Goal: Transaction & Acquisition: Purchase product/service

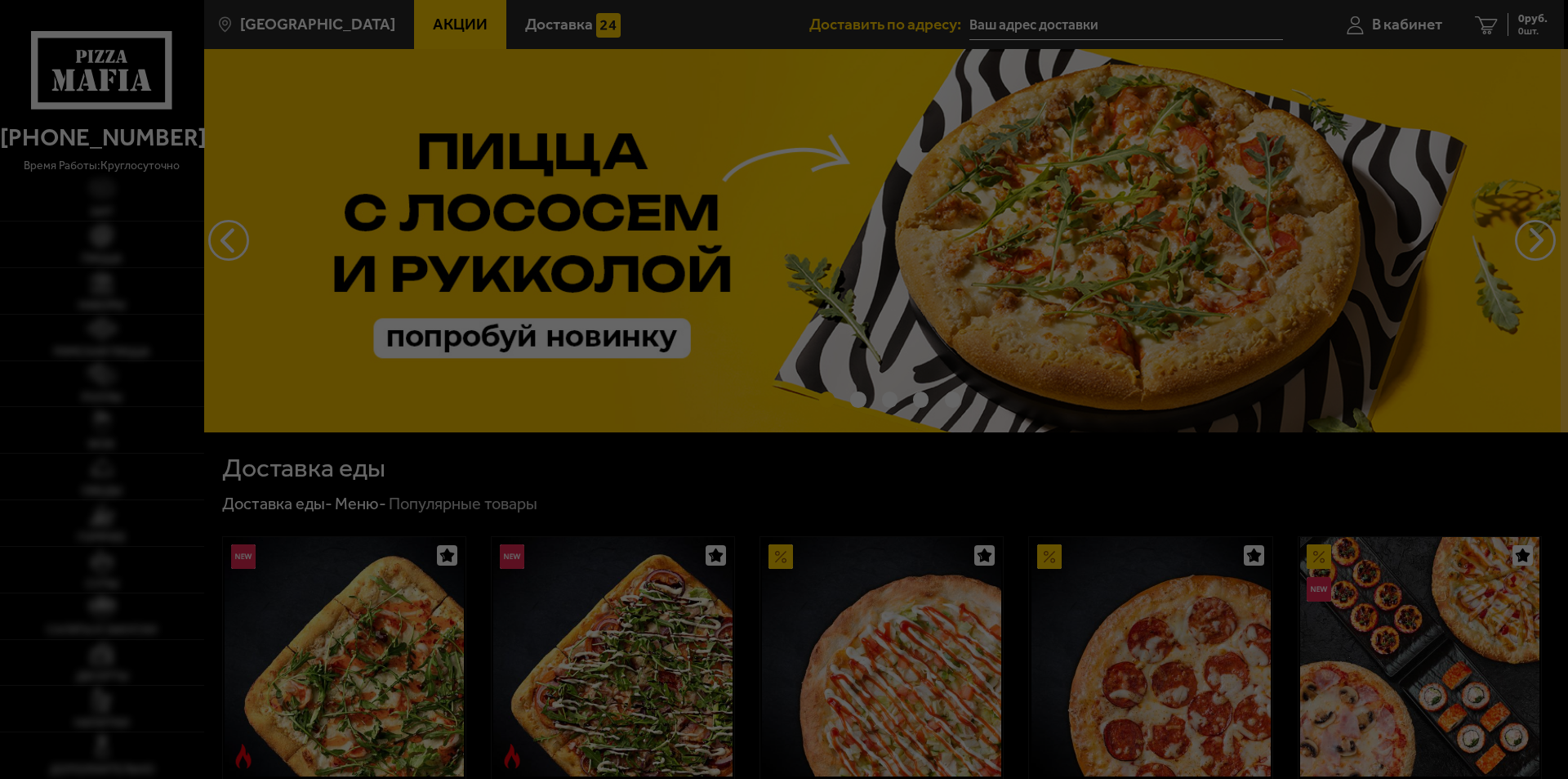
type input "[STREET_ADDRESS]"
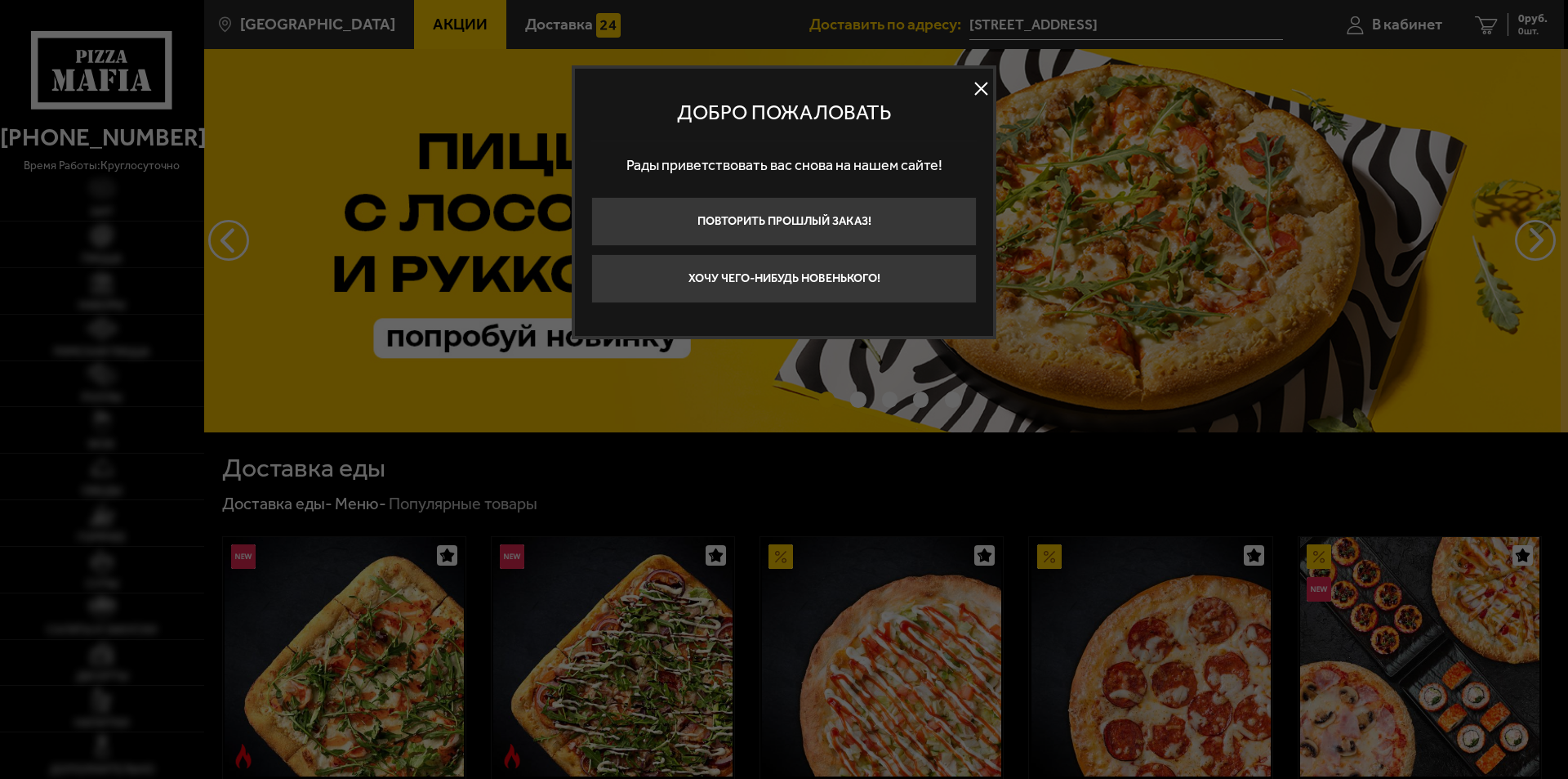
click at [1537, 236] on div at bounding box center [784, 389] width 1568 height 779
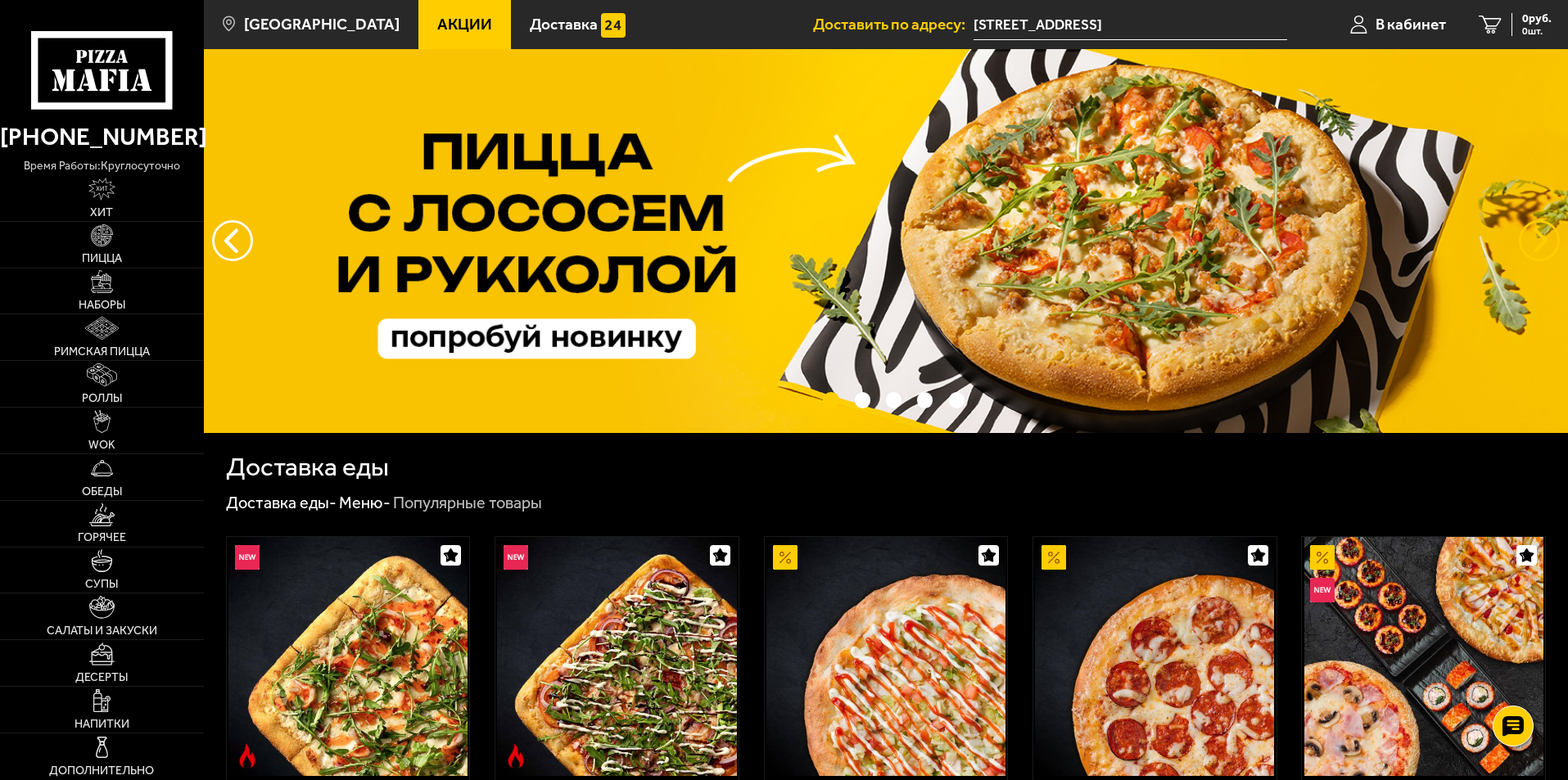
click at [1523, 233] on button "предыдущий" at bounding box center [1539, 240] width 41 height 41
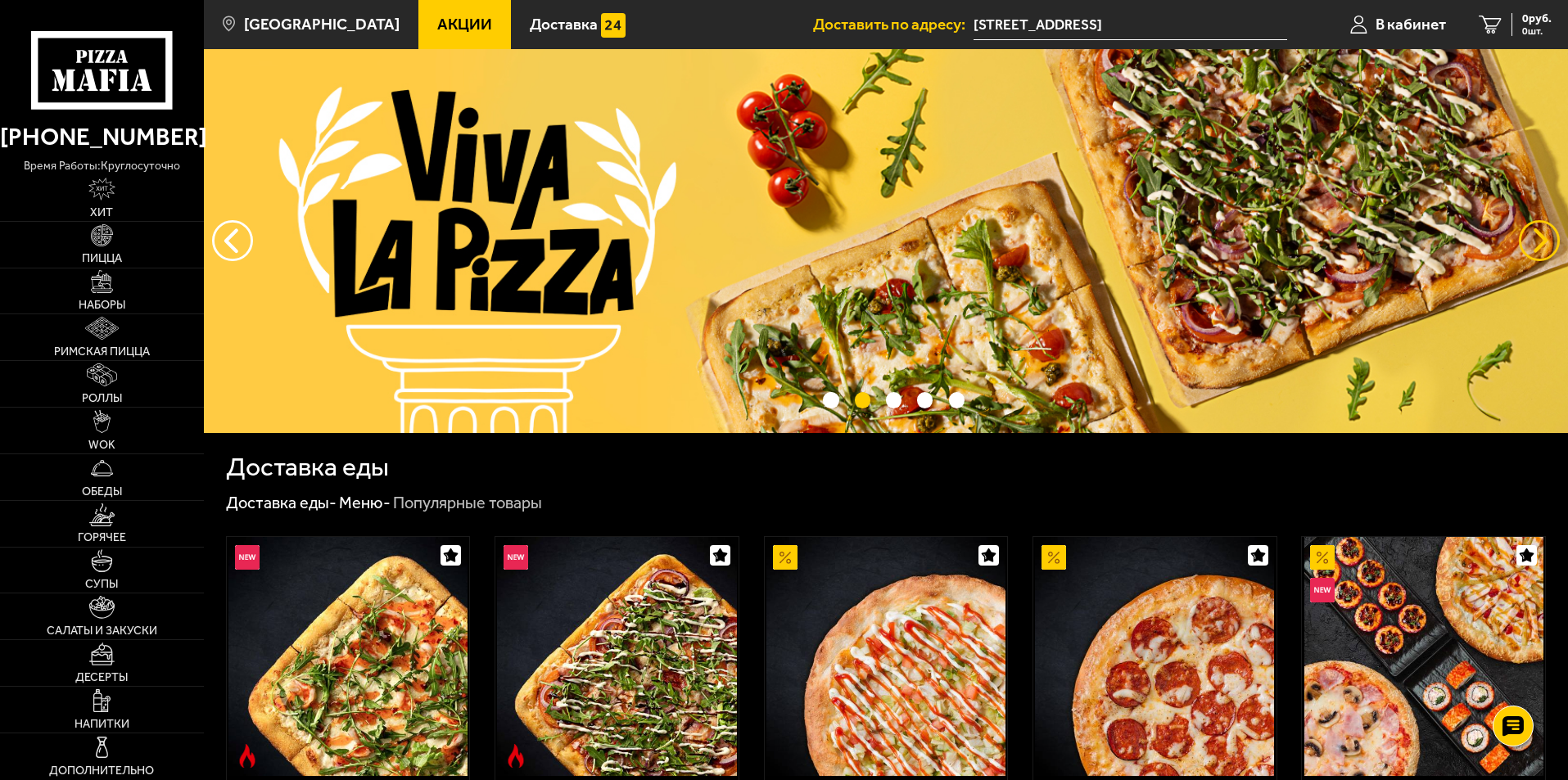
click at [1523, 233] on button "предыдущий" at bounding box center [1539, 240] width 41 height 41
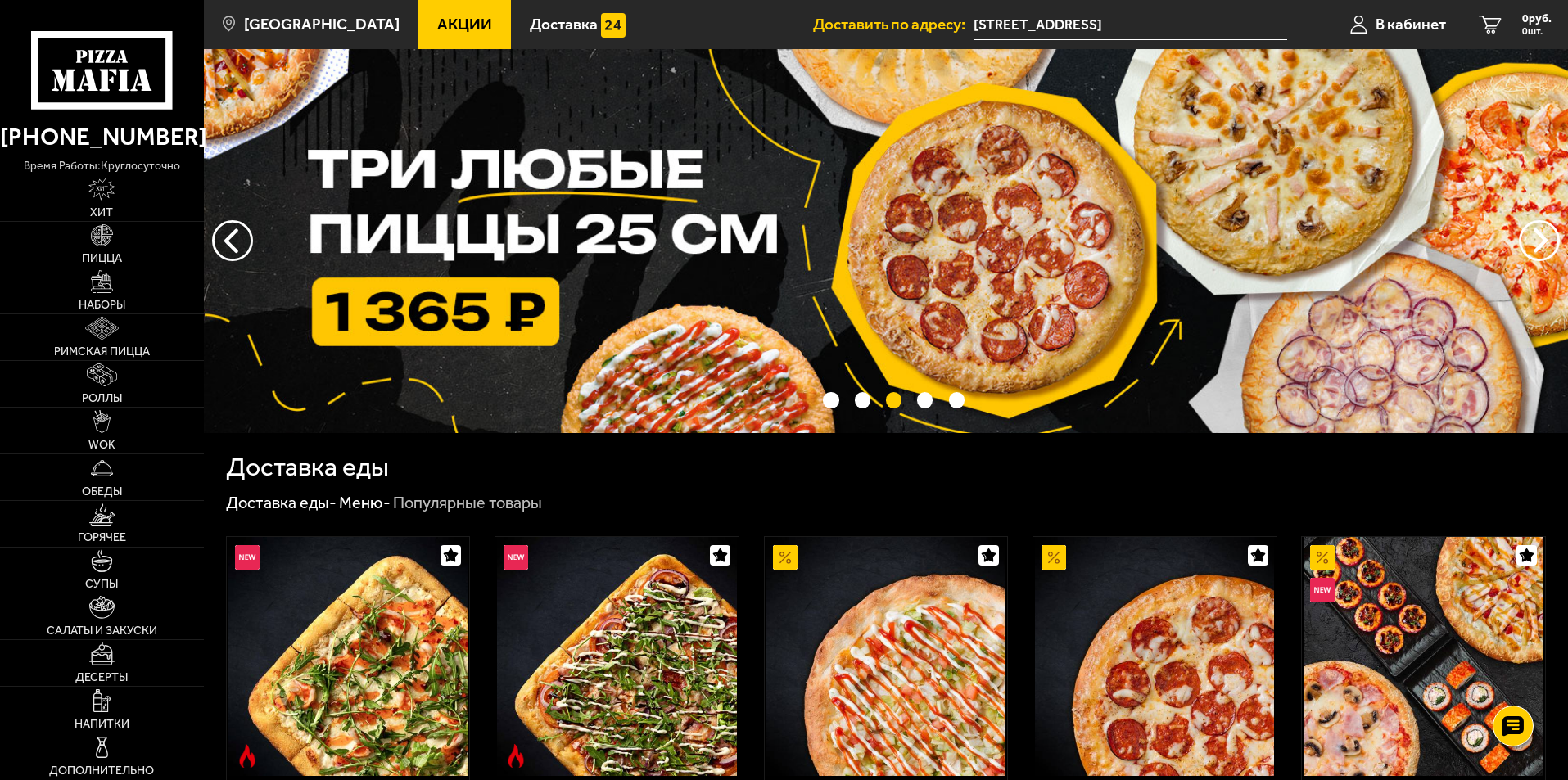
drag, startPoint x: 1521, startPoint y: 233, endPoint x: 1234, endPoint y: 216, distance: 287.5
click at [1237, 216] on div at bounding box center [886, 241] width 1364 height 383
click at [1234, 216] on img at bounding box center [886, 241] width 1364 height 383
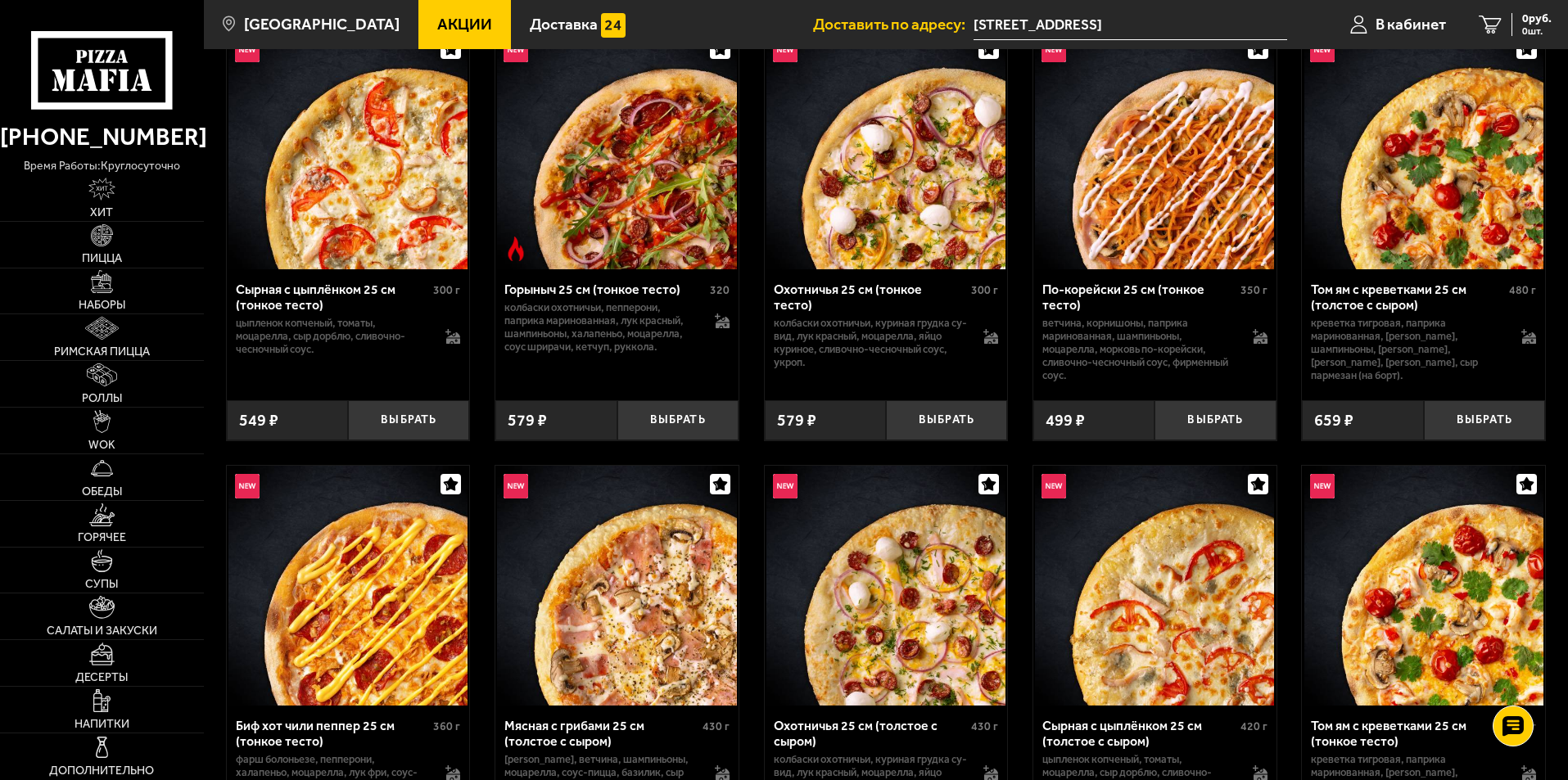
scroll to position [655, 0]
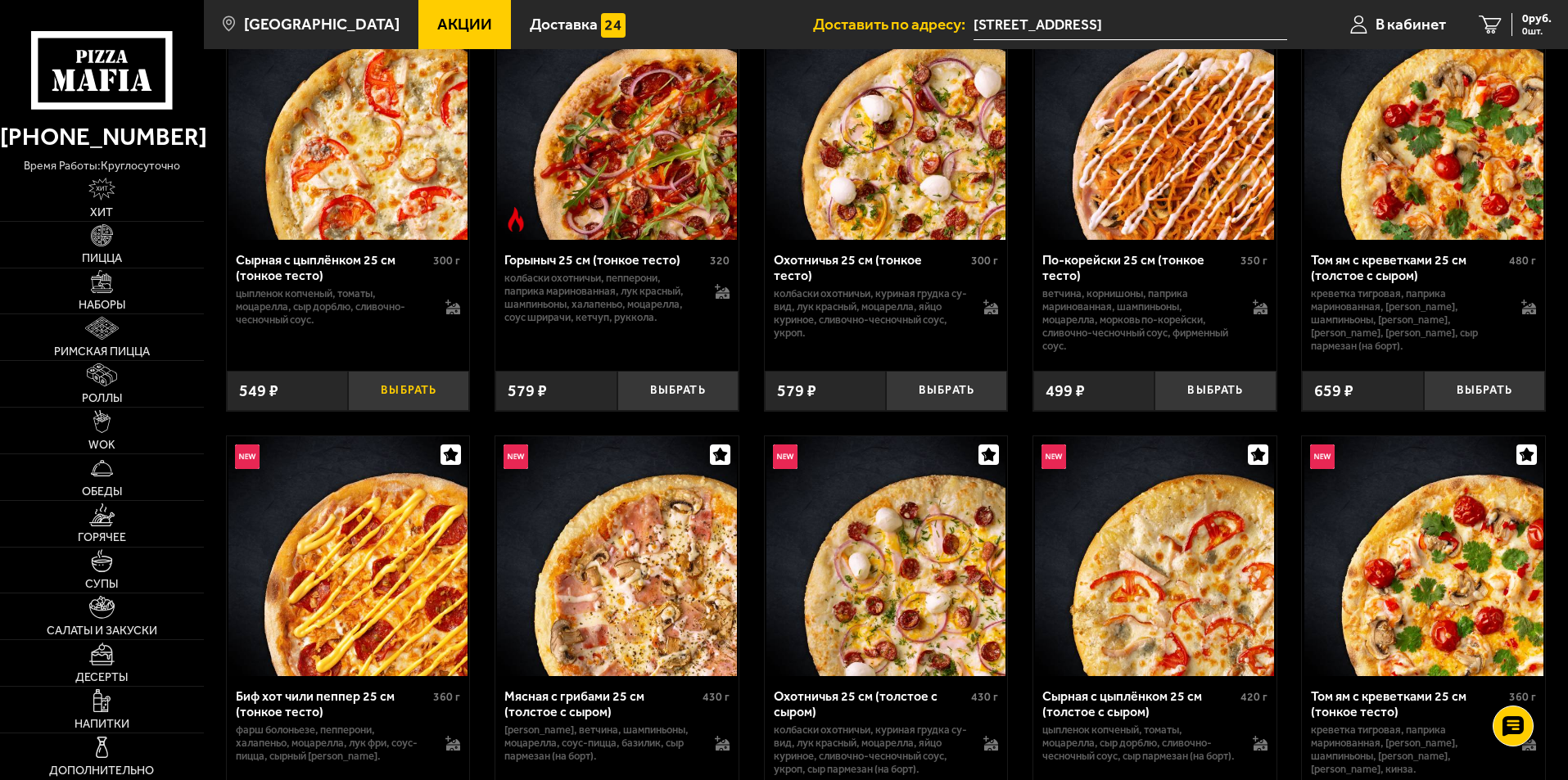
click at [388, 404] on button "Выбрать" at bounding box center [408, 390] width 121 height 40
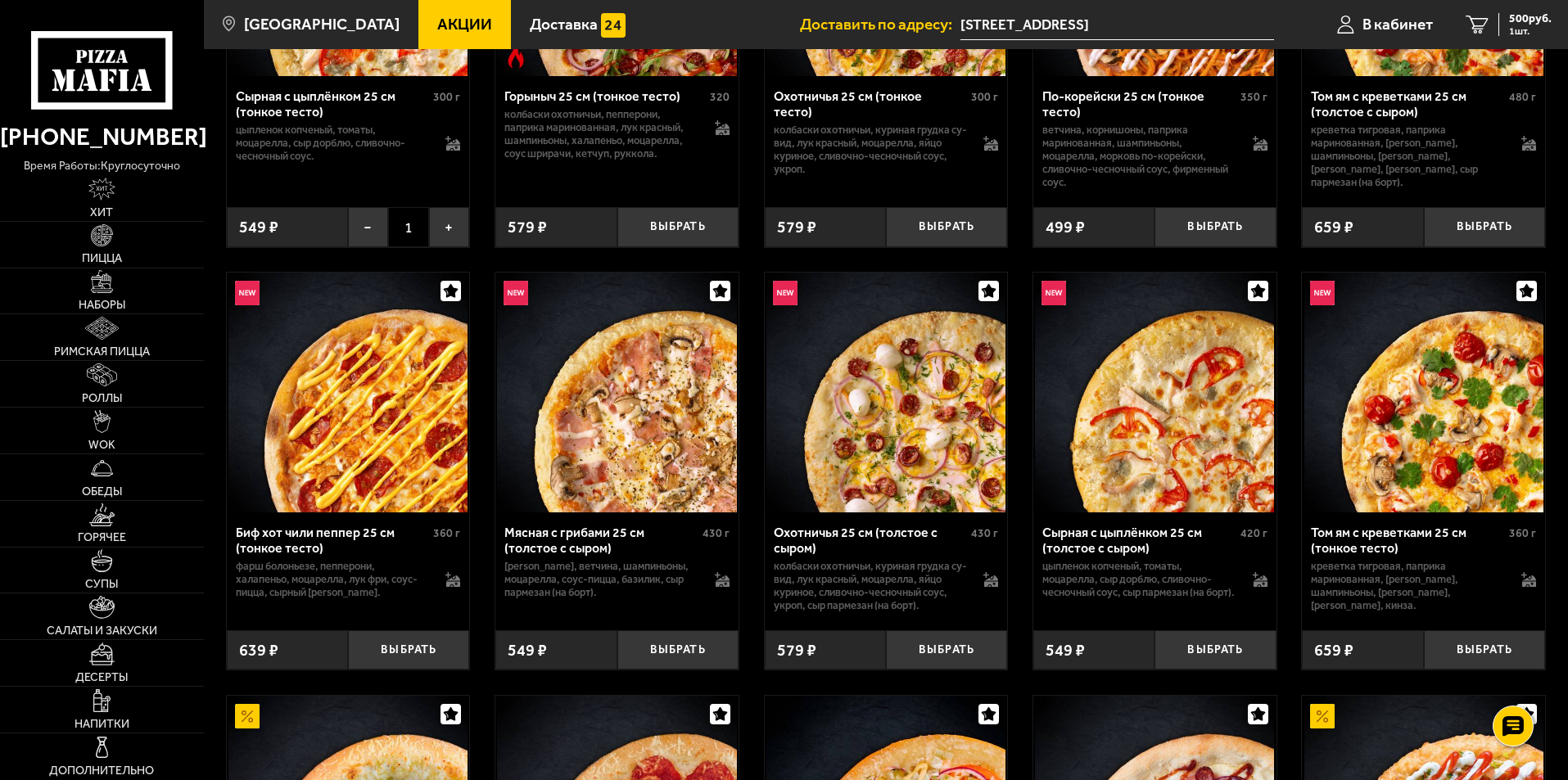
scroll to position [900, 0]
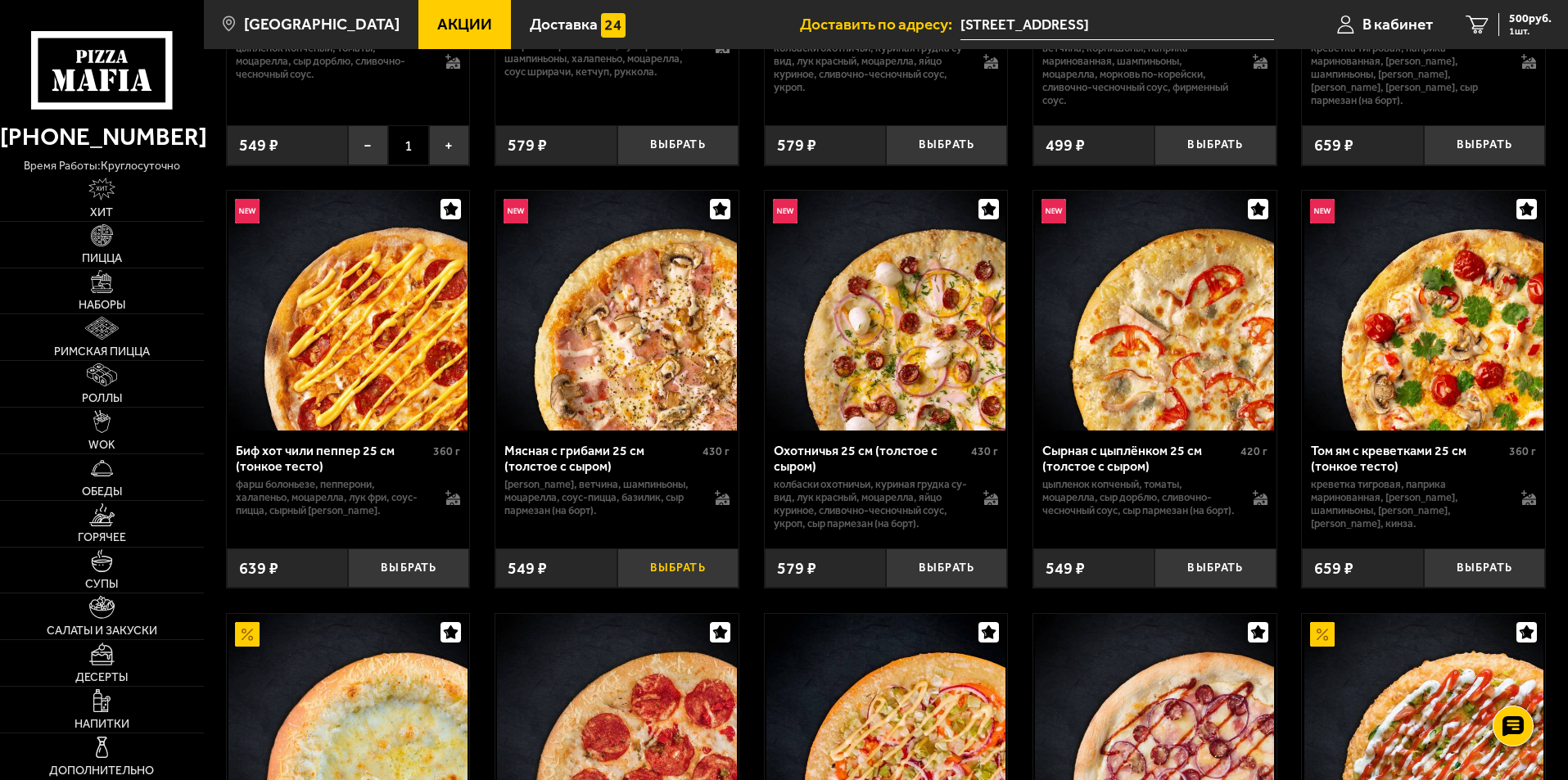
click at [653, 572] on button "Выбрать" at bounding box center [677, 568] width 121 height 40
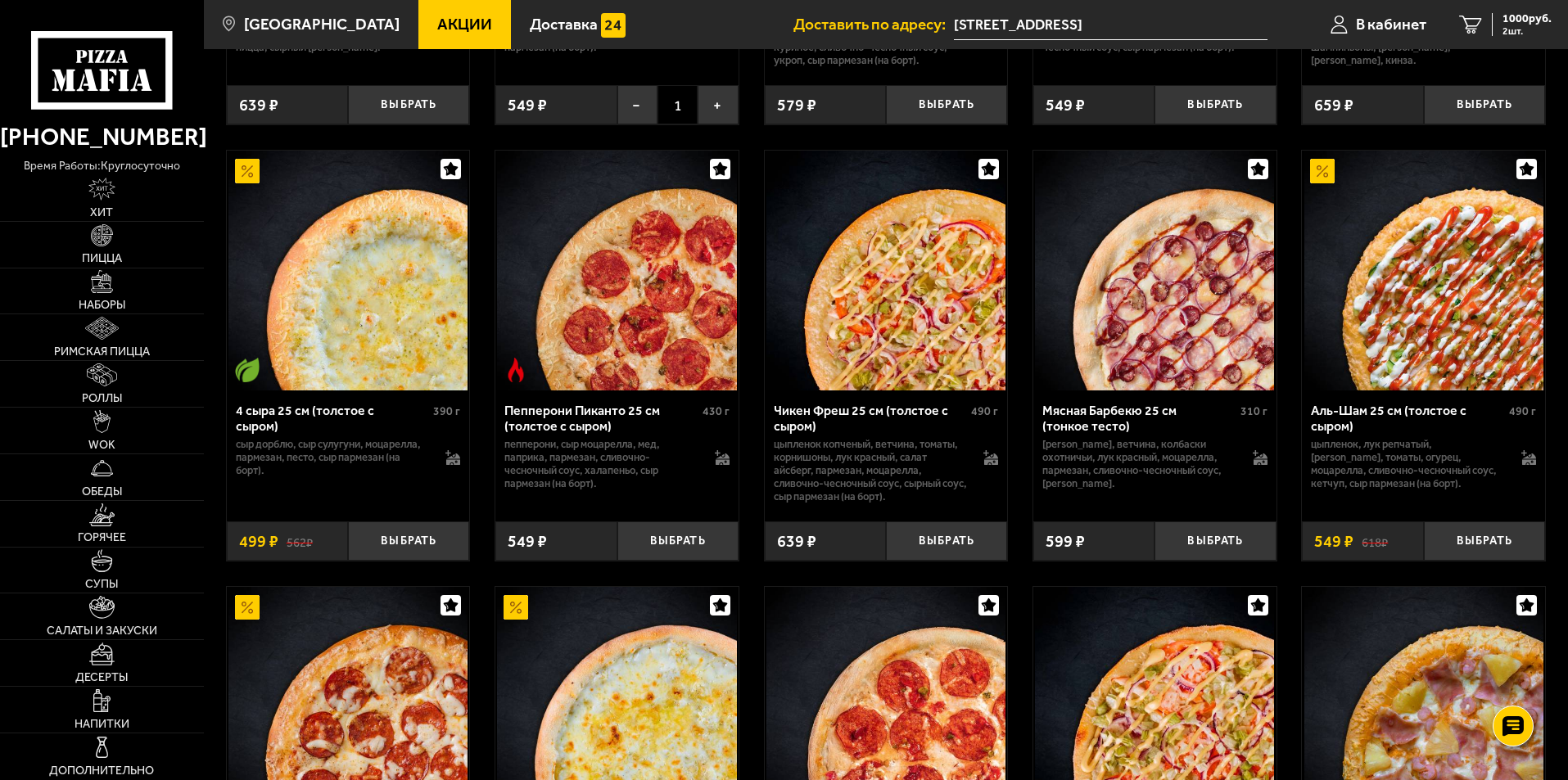
scroll to position [1391, 0]
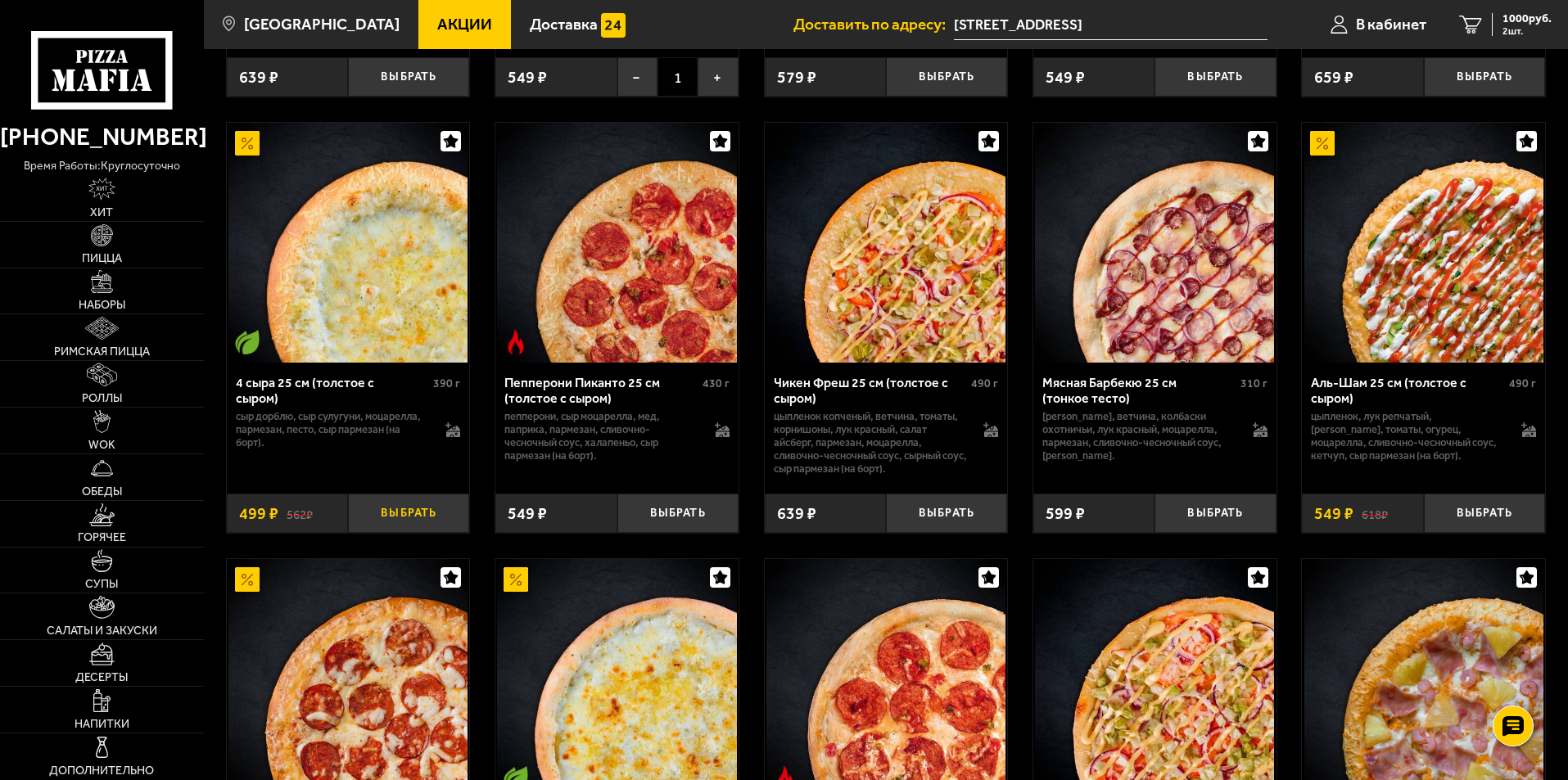
click at [425, 519] on button "Выбрать" at bounding box center [408, 513] width 121 height 40
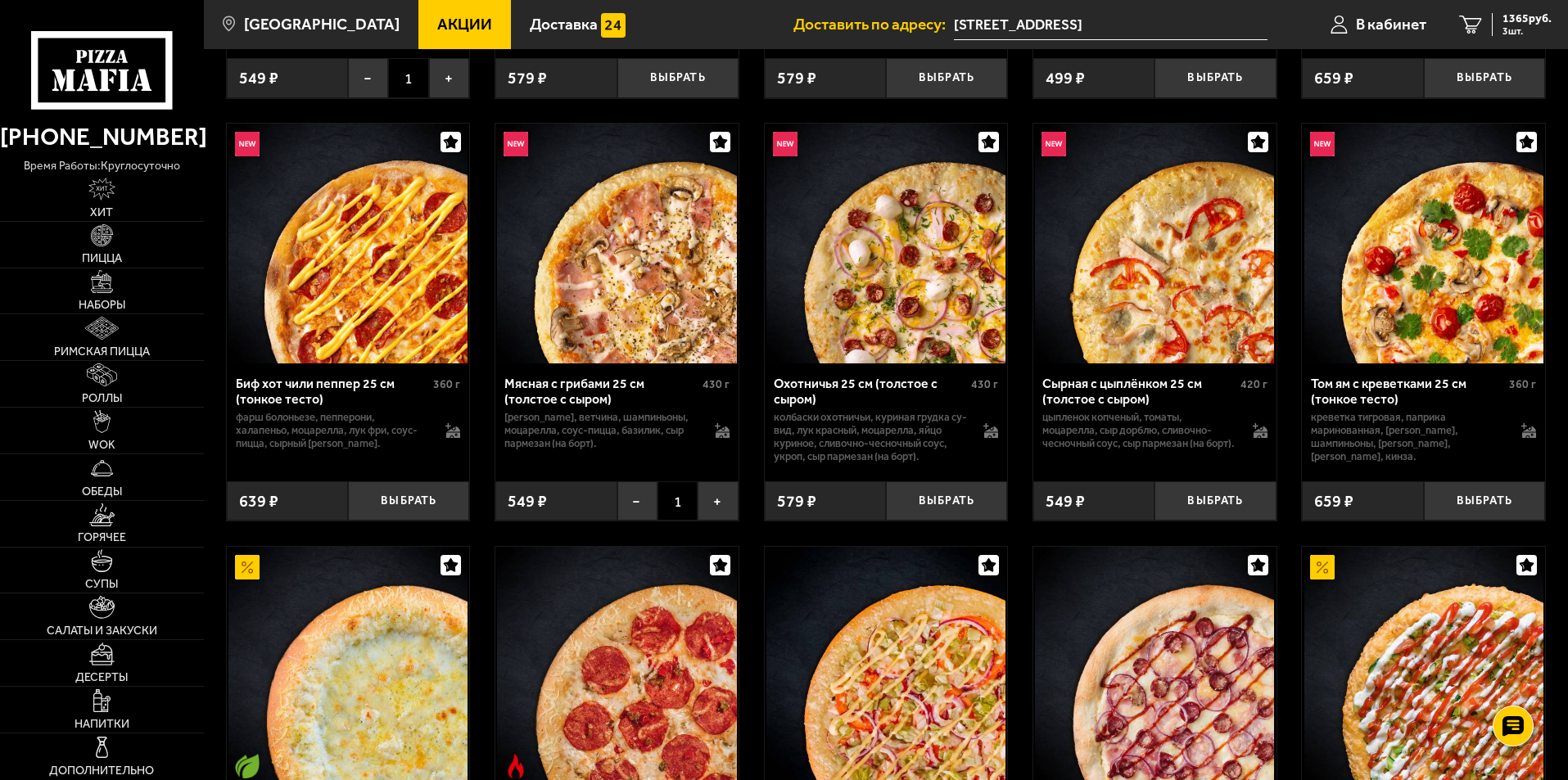
scroll to position [981, 0]
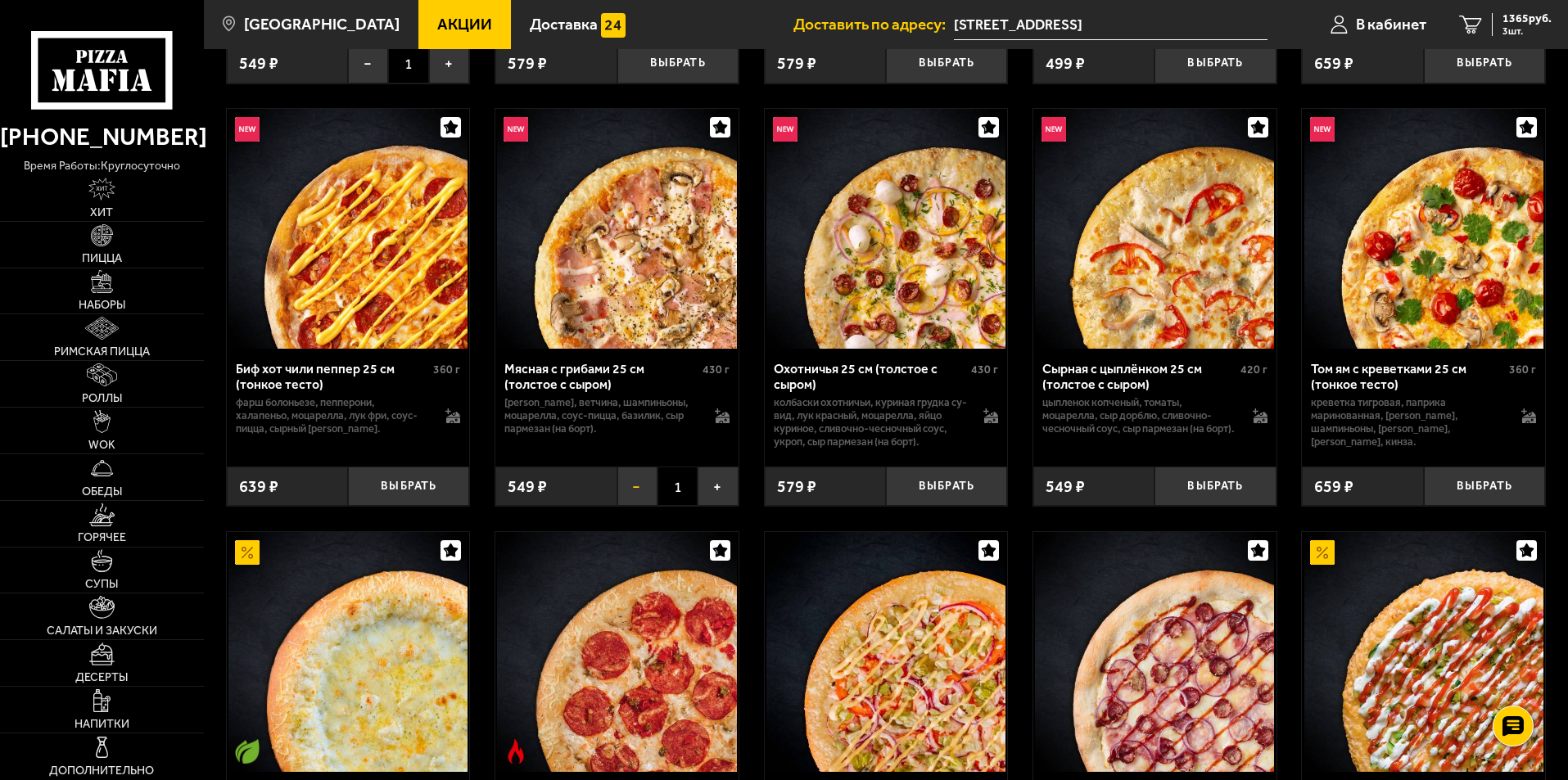
click at [636, 494] on button "−" at bounding box center [636, 486] width 40 height 40
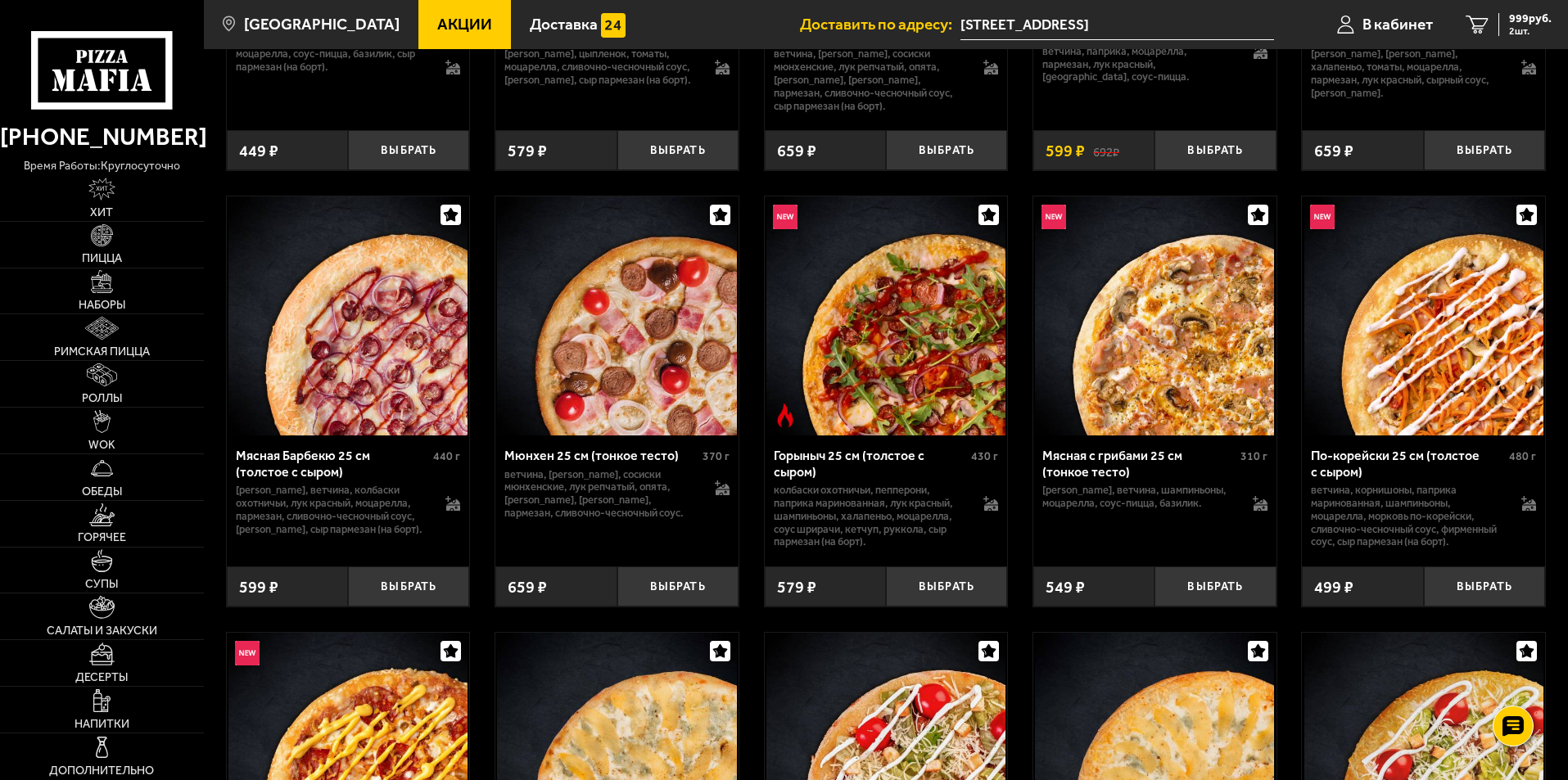
scroll to position [5237, 0]
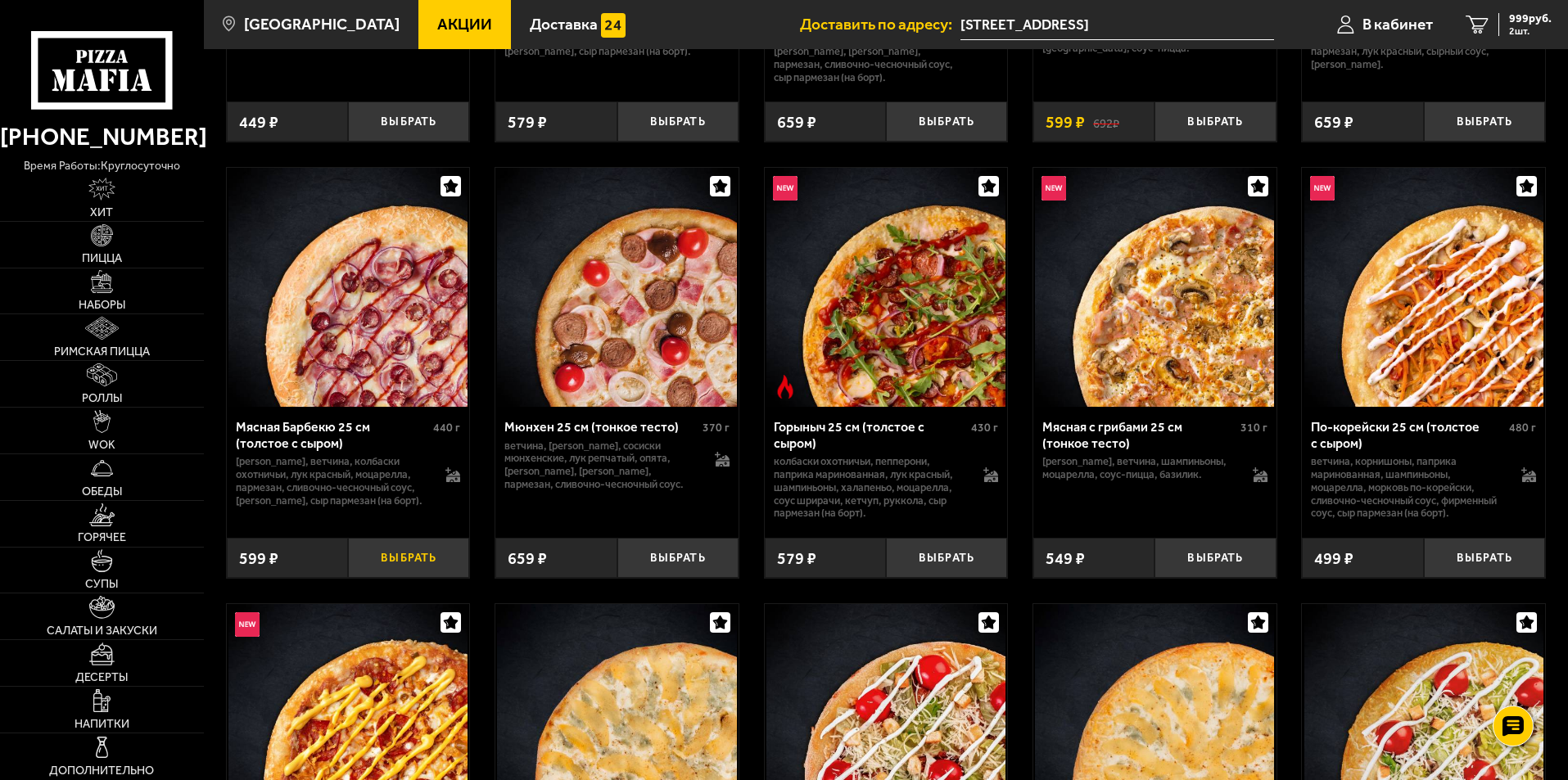
click at [408, 578] on button "Выбрать" at bounding box center [408, 557] width 121 height 40
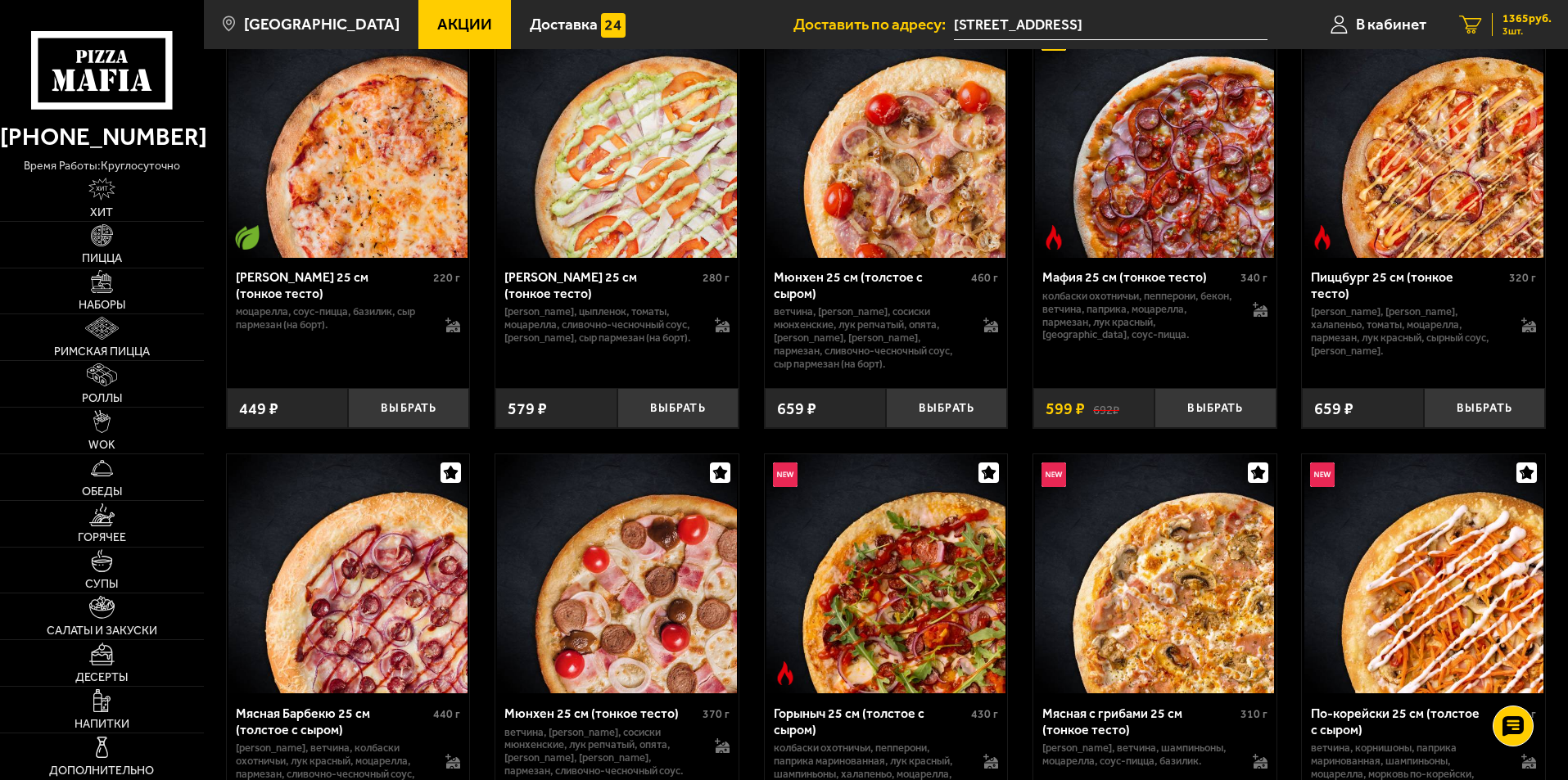
scroll to position [4909, 0]
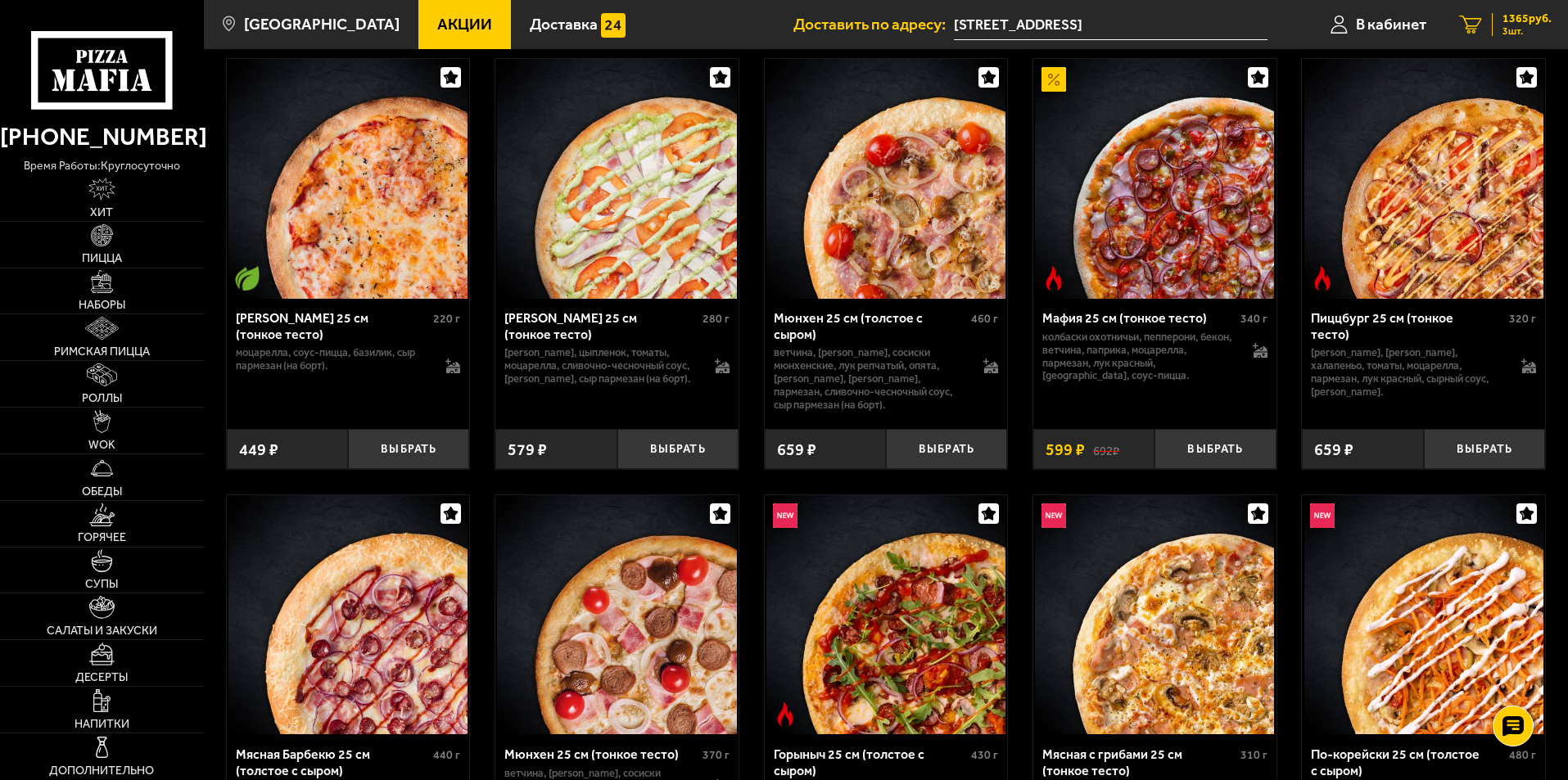
click at [1503, 18] on span "1365 руб." at bounding box center [1527, 19] width 49 height 11
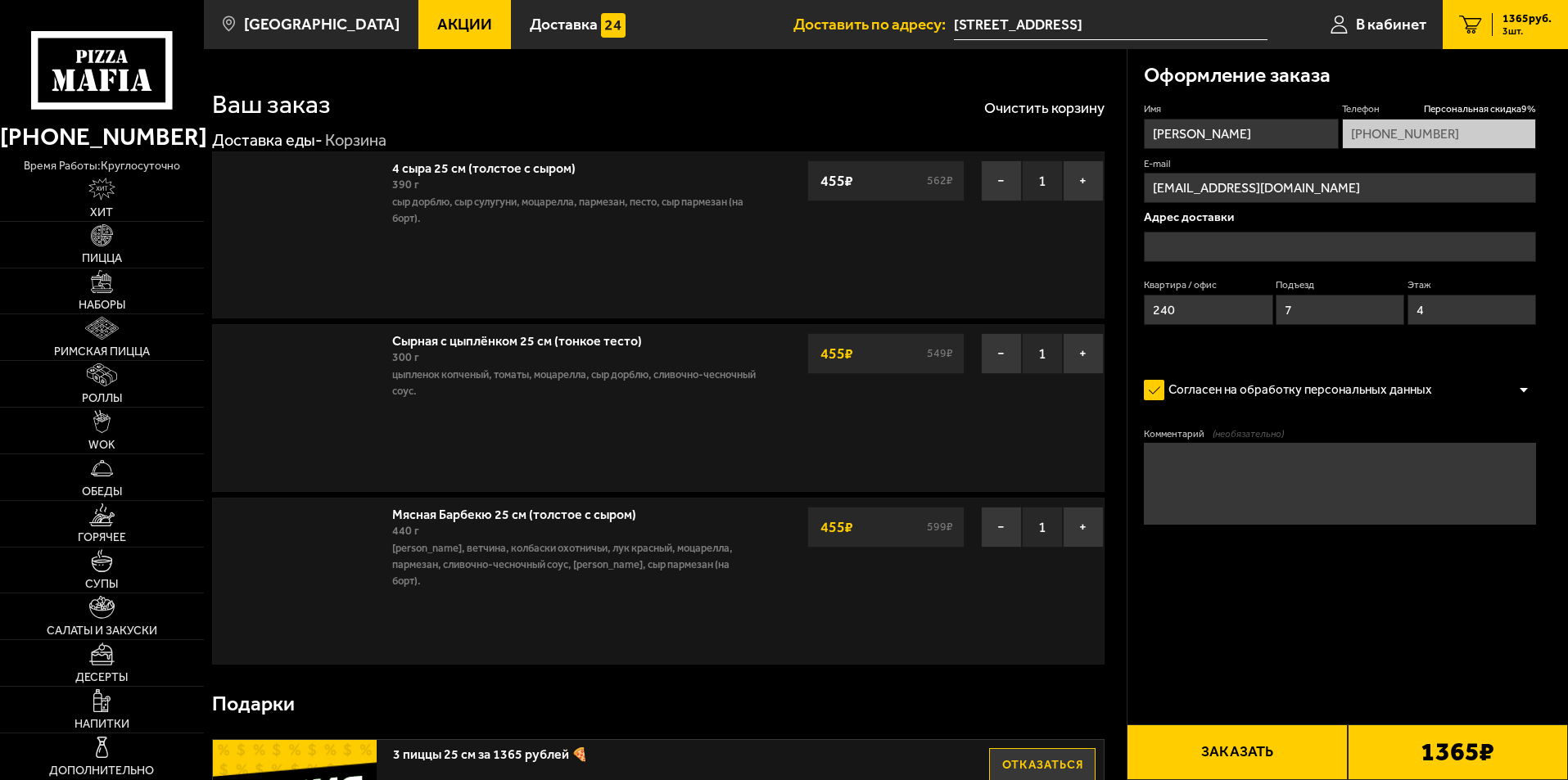
type input "[STREET_ADDRESS]"
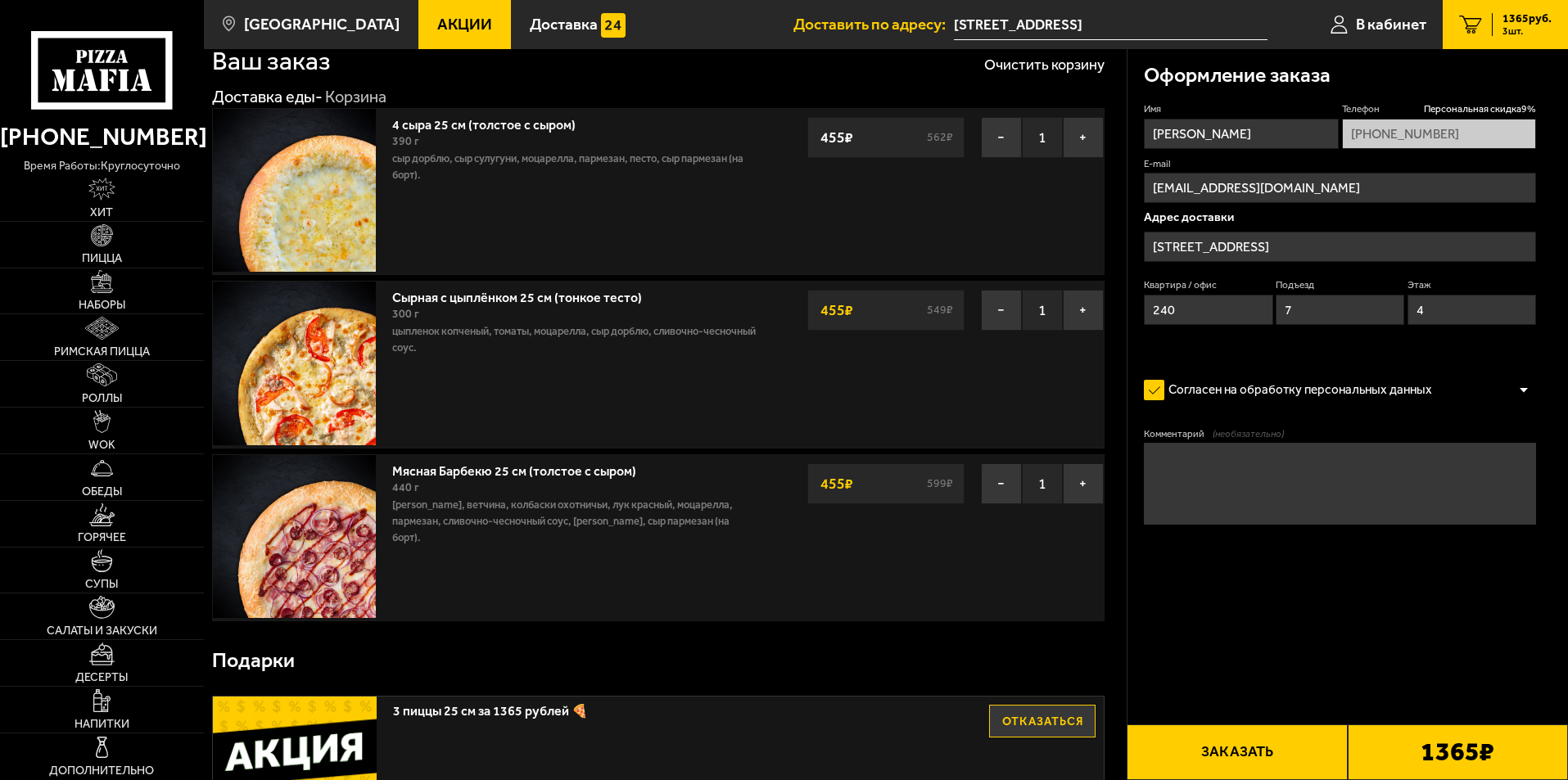
scroll to position [163, 0]
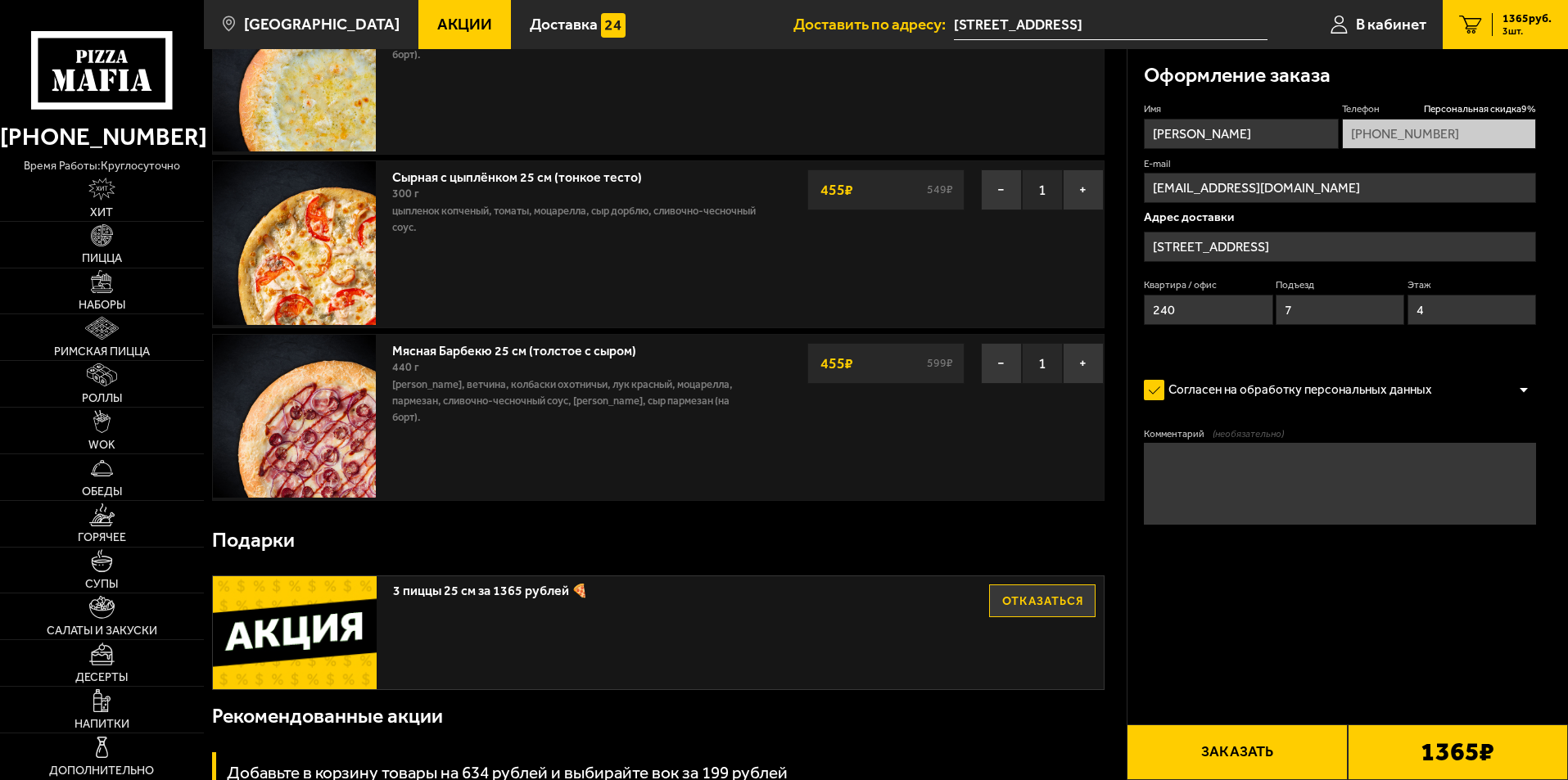
click at [1265, 482] on textarea "Комментарий (необязательно)" at bounding box center [1340, 483] width 392 height 82
type textarea "g"
type textarea "Позвонить на телефон, перед домофоном"
click at [1279, 194] on input "tresho@mail.ru" at bounding box center [1340, 187] width 392 height 30
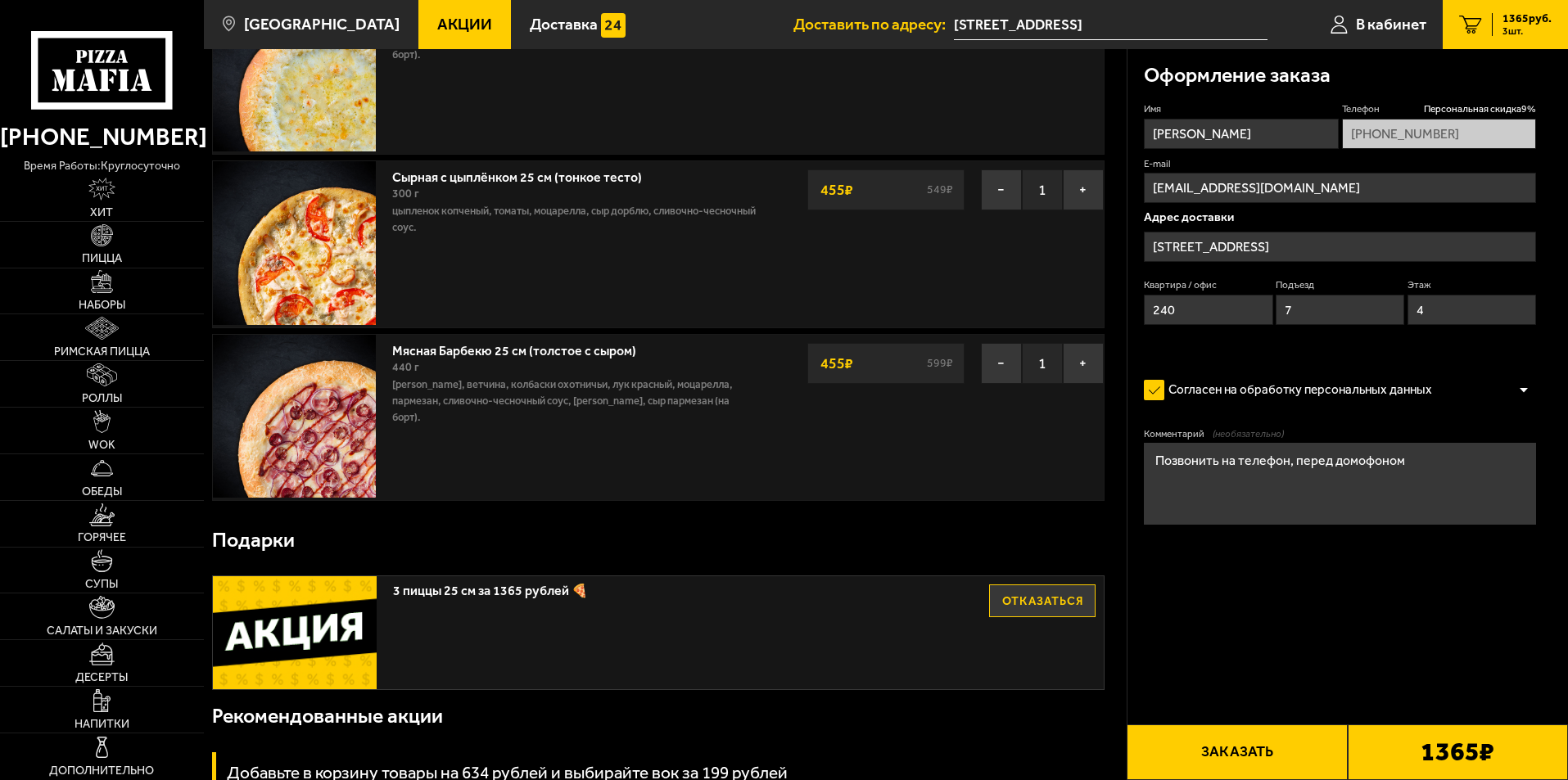
click at [1305, 741] on button "Заказать" at bounding box center [1237, 752] width 220 height 56
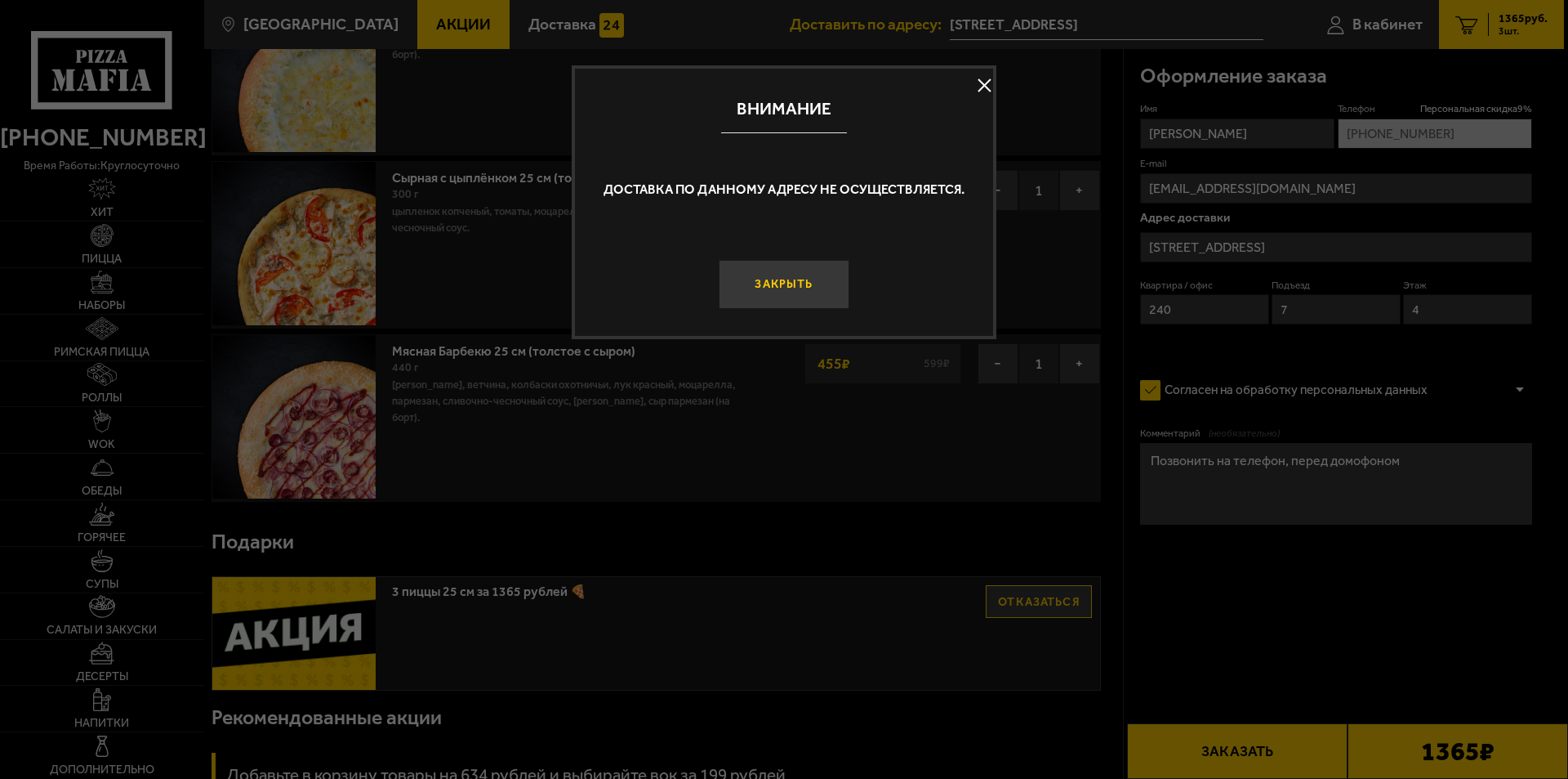
click at [823, 273] on button "Закрыть" at bounding box center [784, 285] width 131 height 49
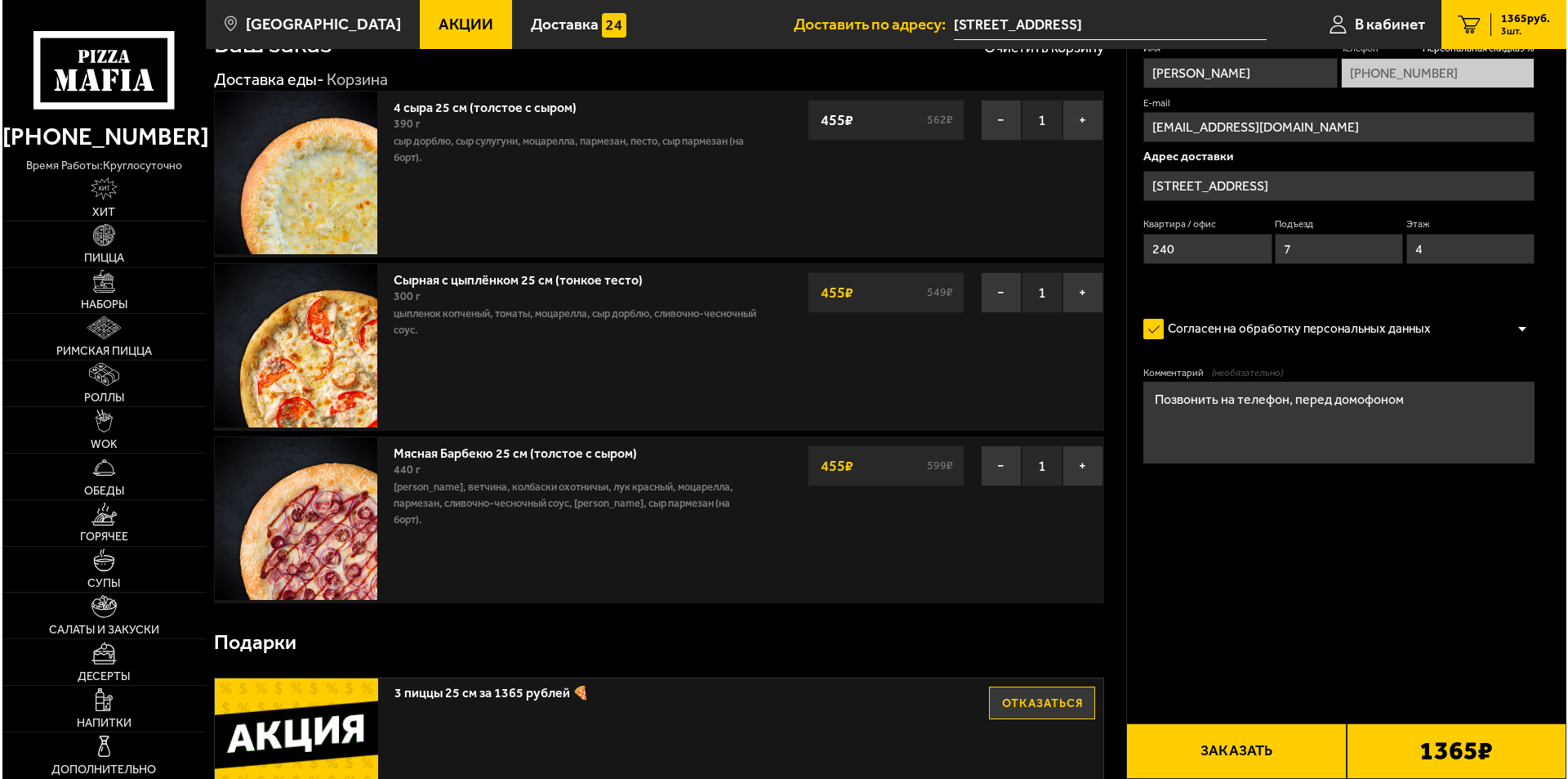
scroll to position [0, 0]
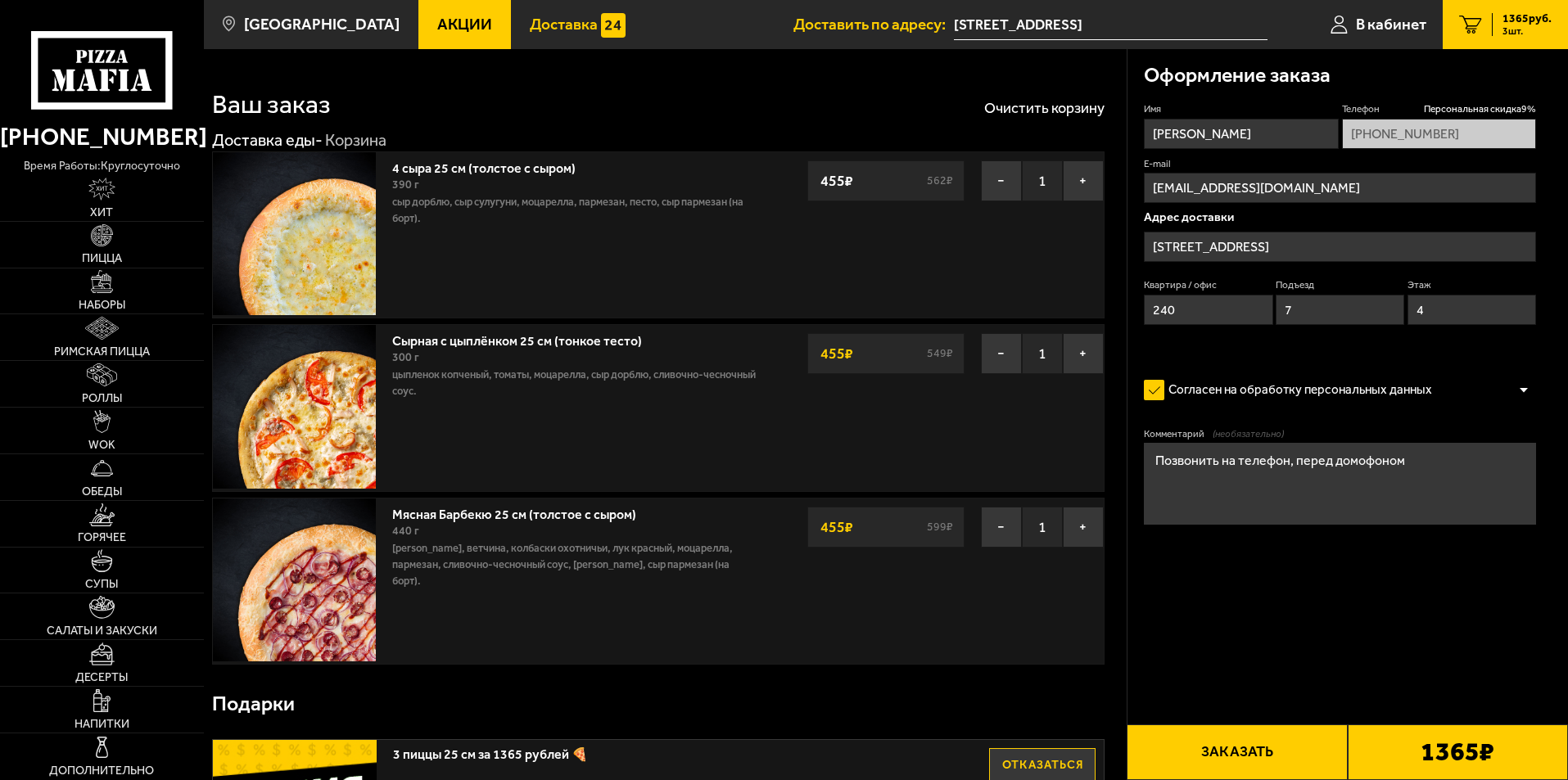
click at [601, 18] on img at bounding box center [613, 26] width 25 height 25
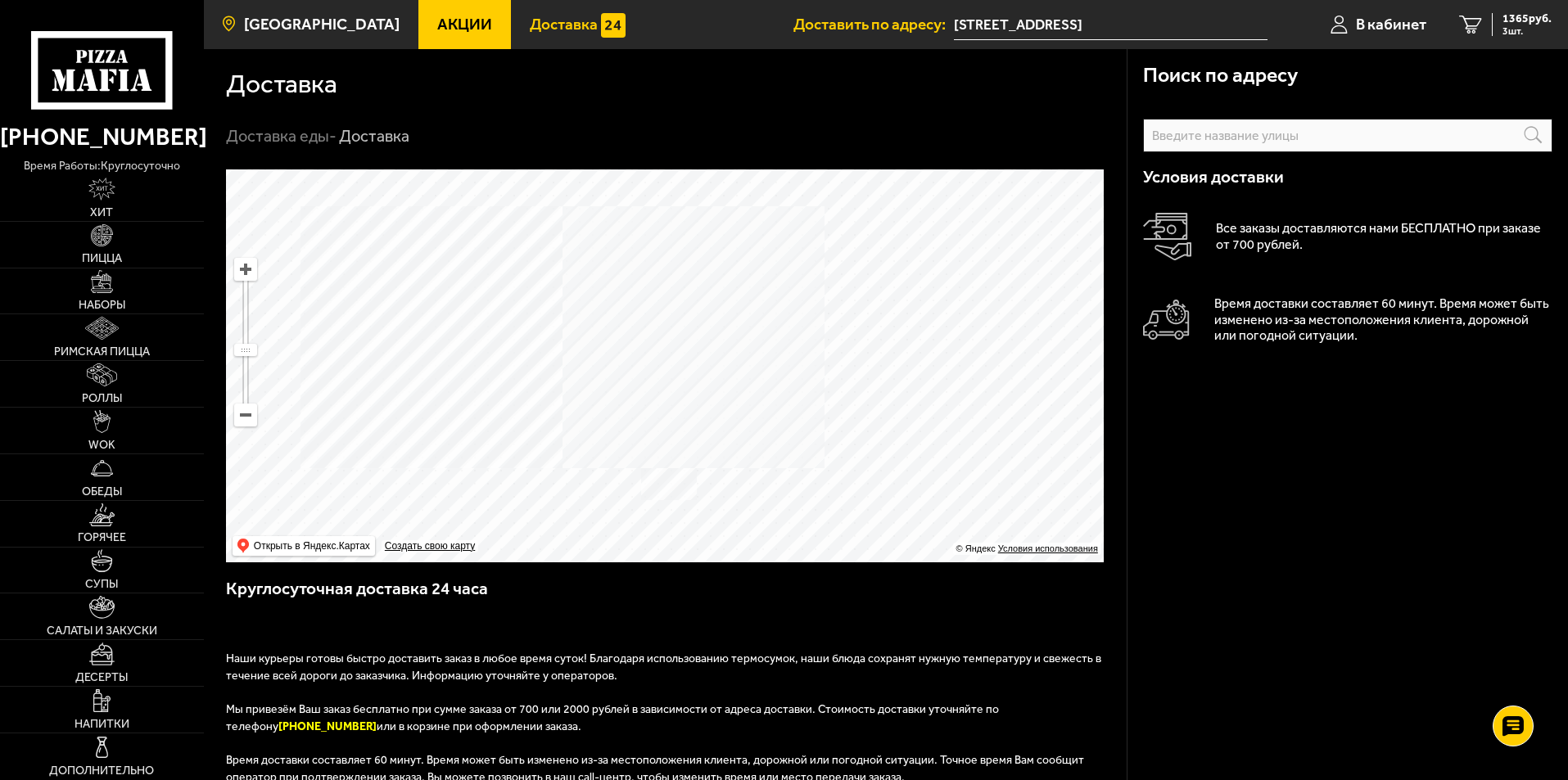
click at [327, 17] on span "[GEOGRAPHIC_DATA]" at bounding box center [322, 25] width 156 height 16
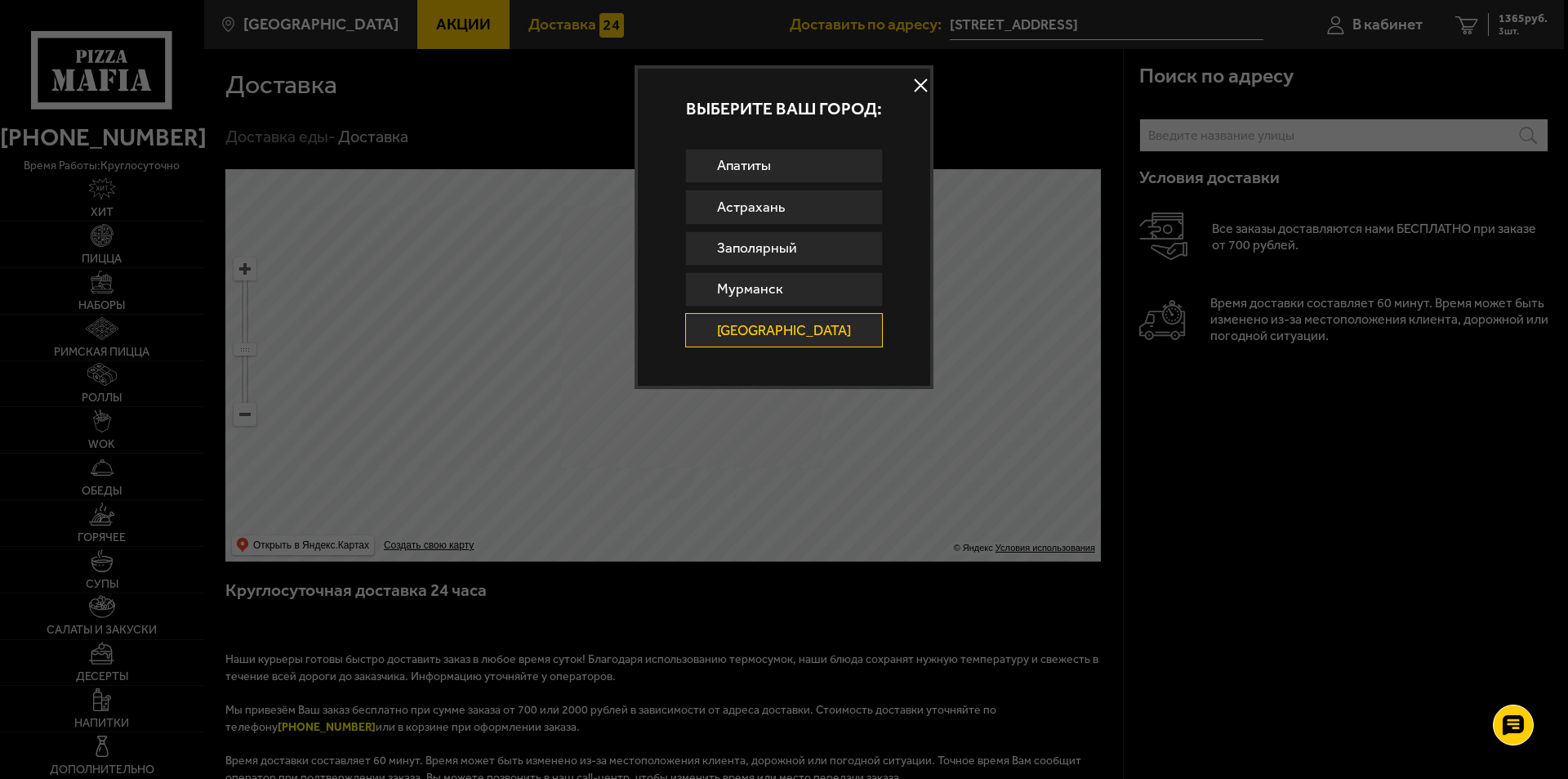
click at [894, 83] on div "Выберите ваш город:" at bounding box center [784, 109] width 293 height 80
click at [909, 80] on button at bounding box center [922, 86] width 25 height 25
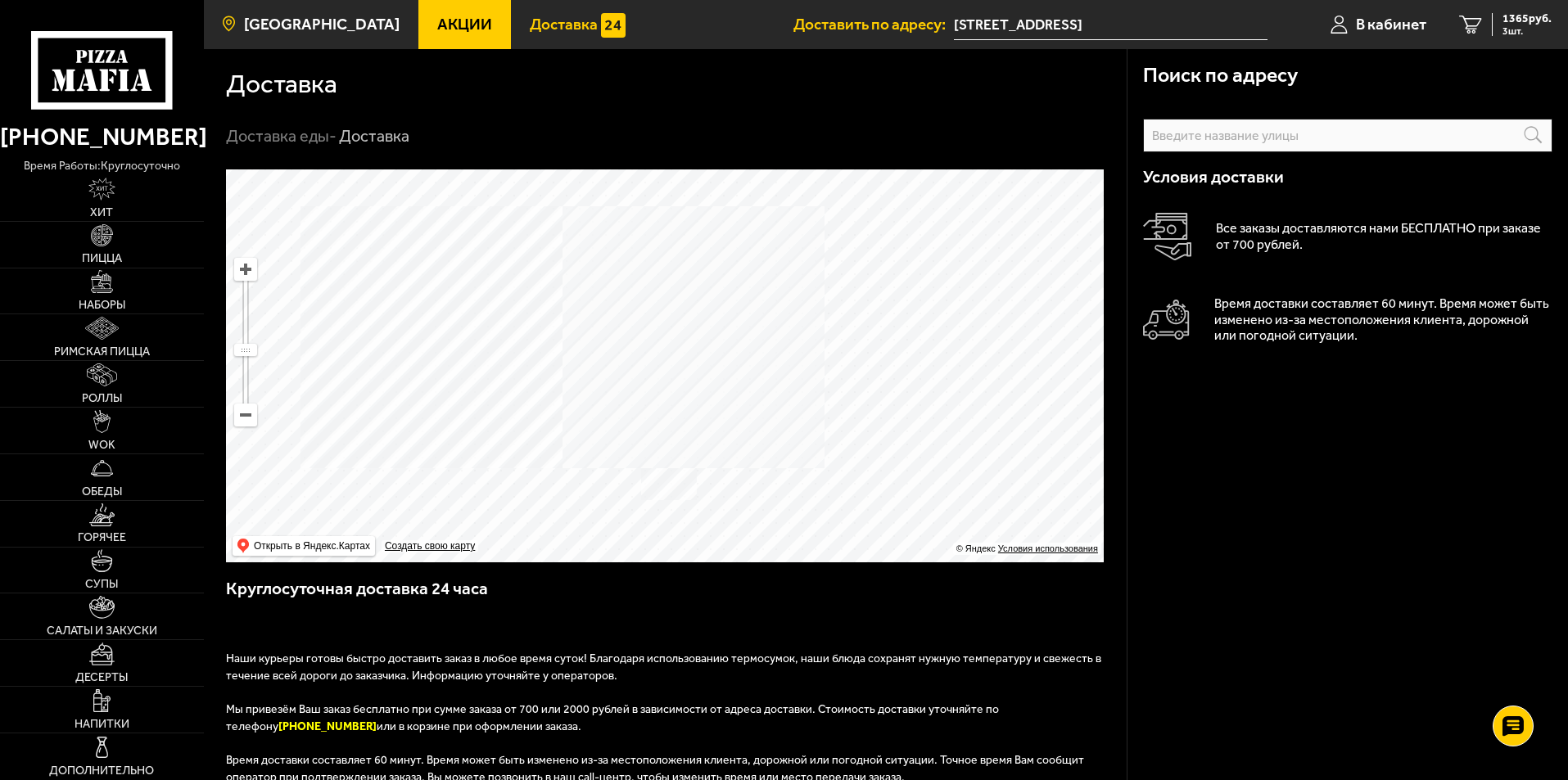
click at [339, 21] on span "[GEOGRAPHIC_DATA]" at bounding box center [322, 25] width 156 height 16
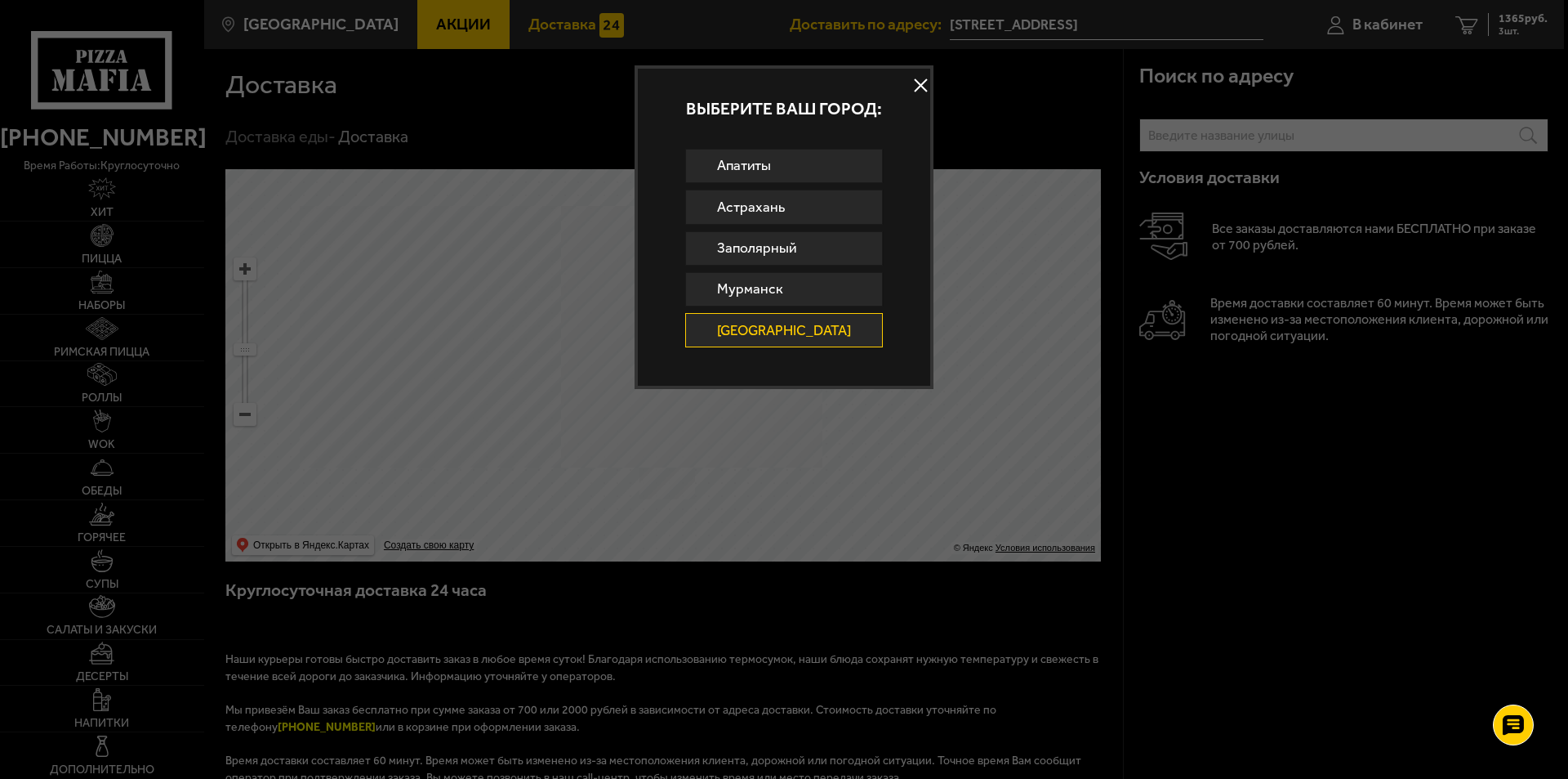
click at [893, 76] on div "Выберите ваш город:" at bounding box center [784, 109] width 293 height 80
click at [898, 78] on div "Выберите ваш город: Апатиты Астрахань Заполярный Мурманск Санкт-Петербург" at bounding box center [784, 227] width 299 height 324
click at [909, 78] on button at bounding box center [922, 86] width 25 height 25
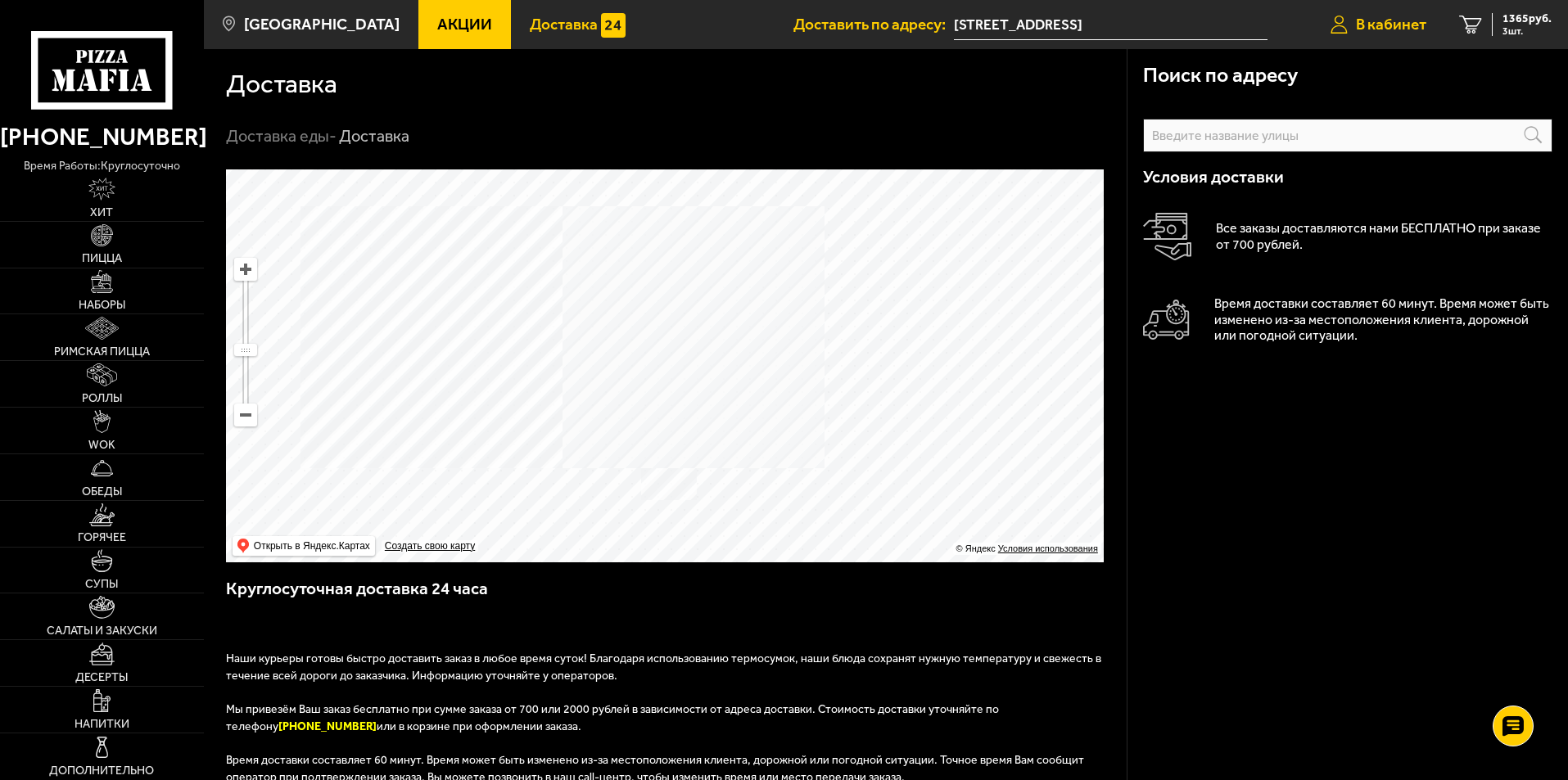
click at [1387, 26] on span "В кабинет" at bounding box center [1391, 25] width 71 height 16
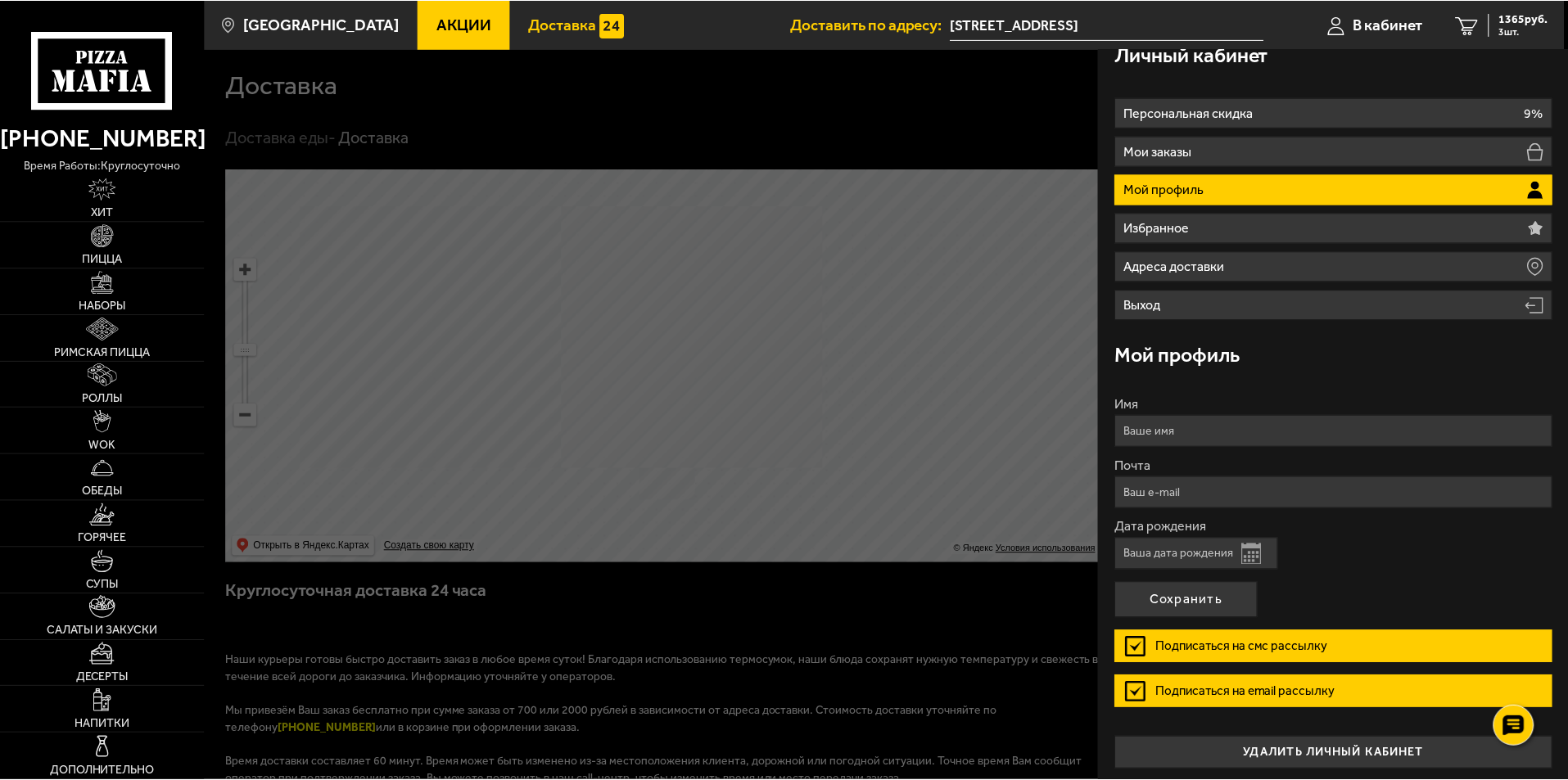
scroll to position [27, 0]
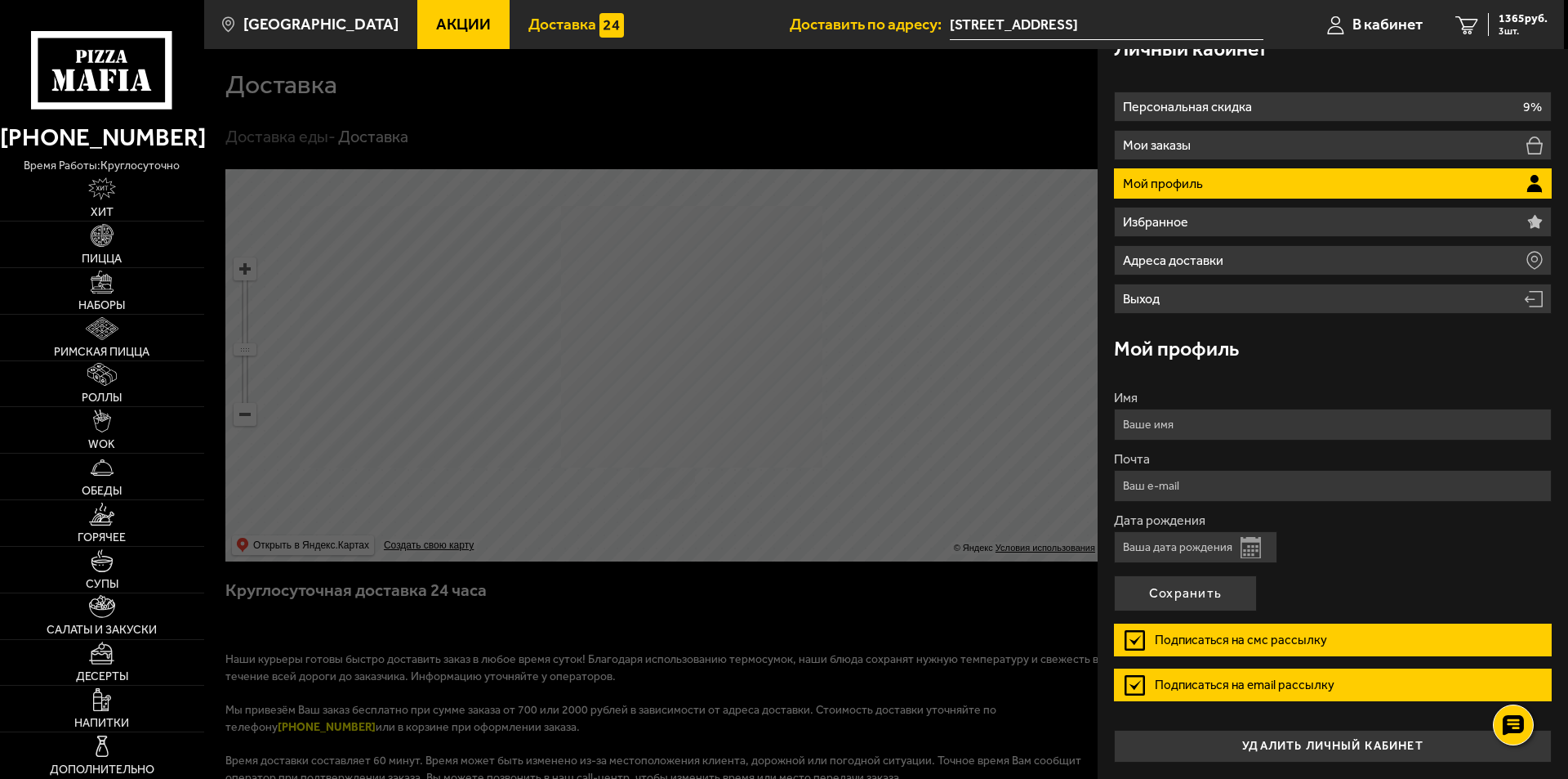
click at [989, 228] on div at bounding box center [989, 438] width 1568 height 779
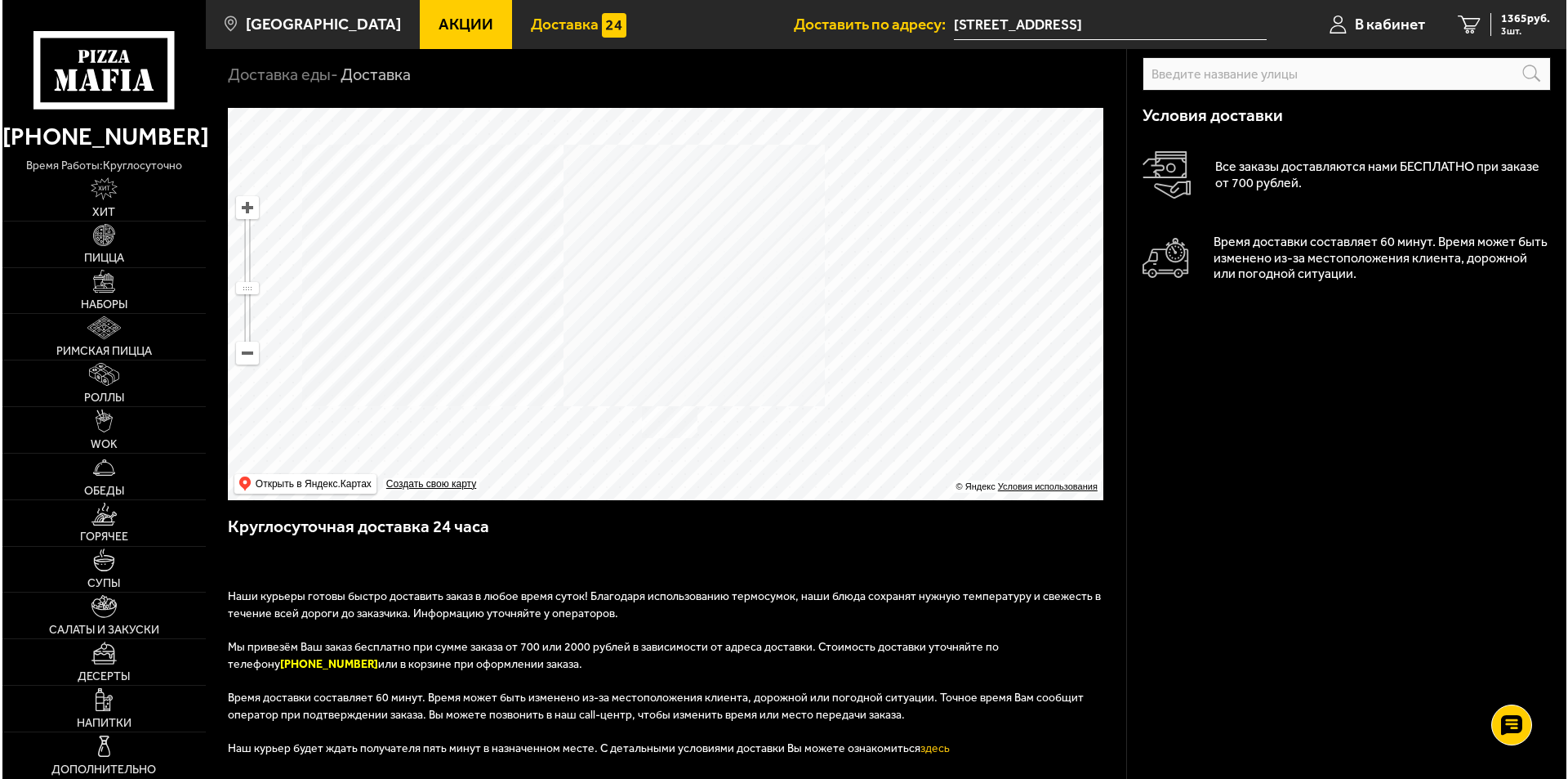
scroll to position [0, 0]
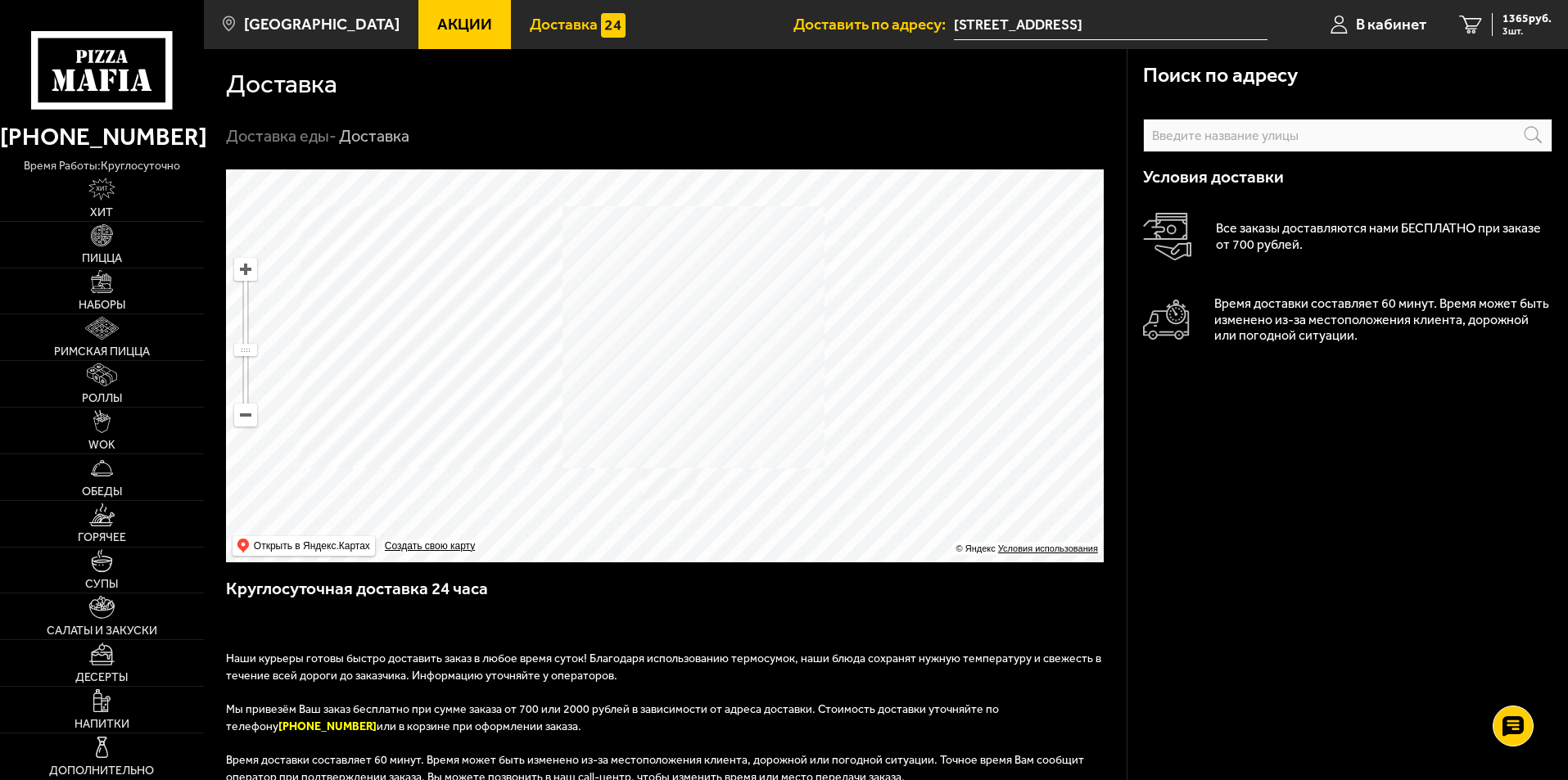
click at [529, 21] on span "Доставка" at bounding box center [563, 25] width 68 height 16
click at [529, 20] on span "Доставка" at bounding box center [563, 25] width 68 height 16
drag, startPoint x: 524, startPoint y: 20, endPoint x: 466, endPoint y: 27, distance: 58.4
click at [529, 24] on span "Доставка" at bounding box center [563, 25] width 68 height 16
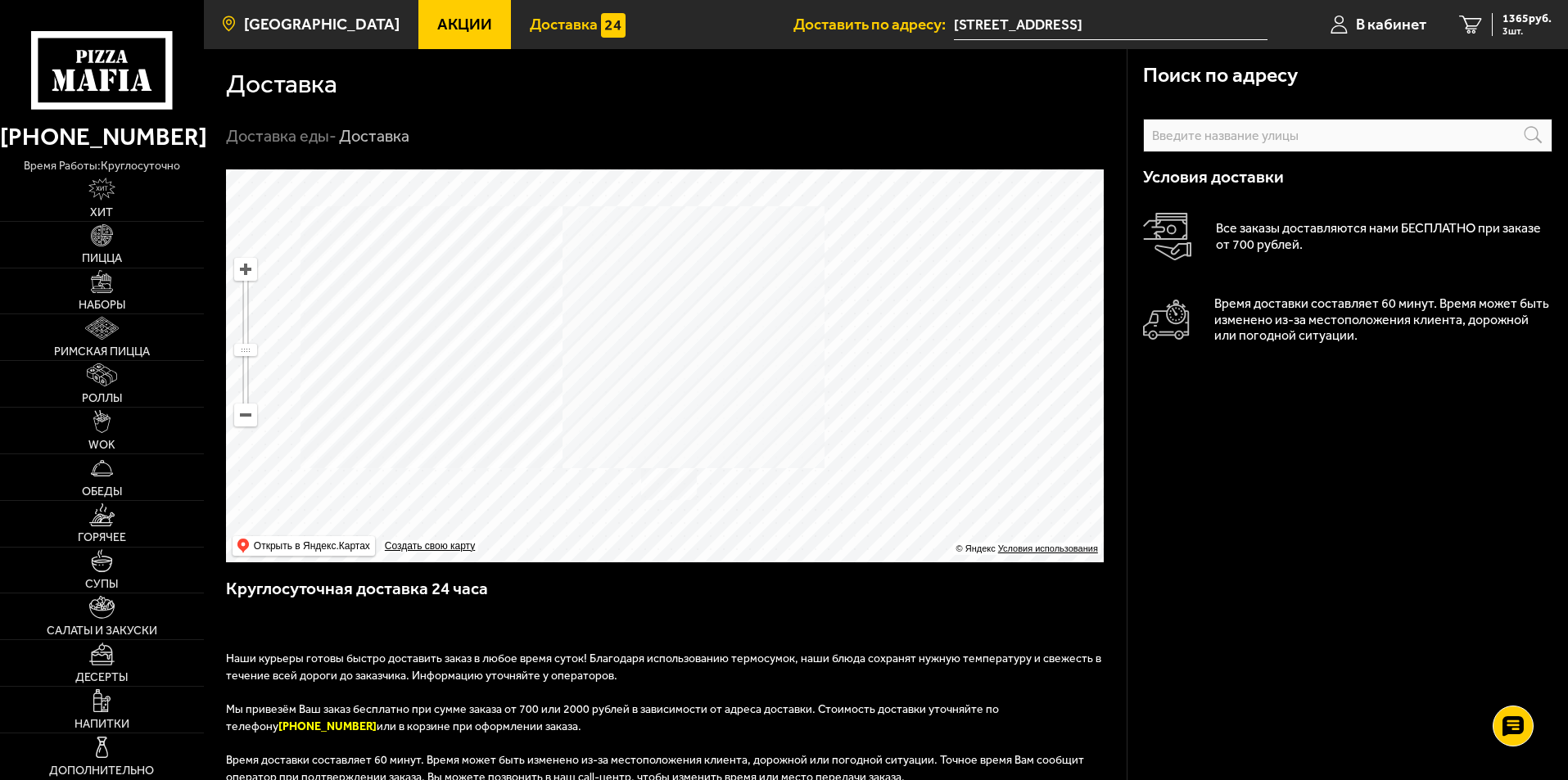
click at [329, 17] on span "[GEOGRAPHIC_DATA]" at bounding box center [322, 25] width 156 height 16
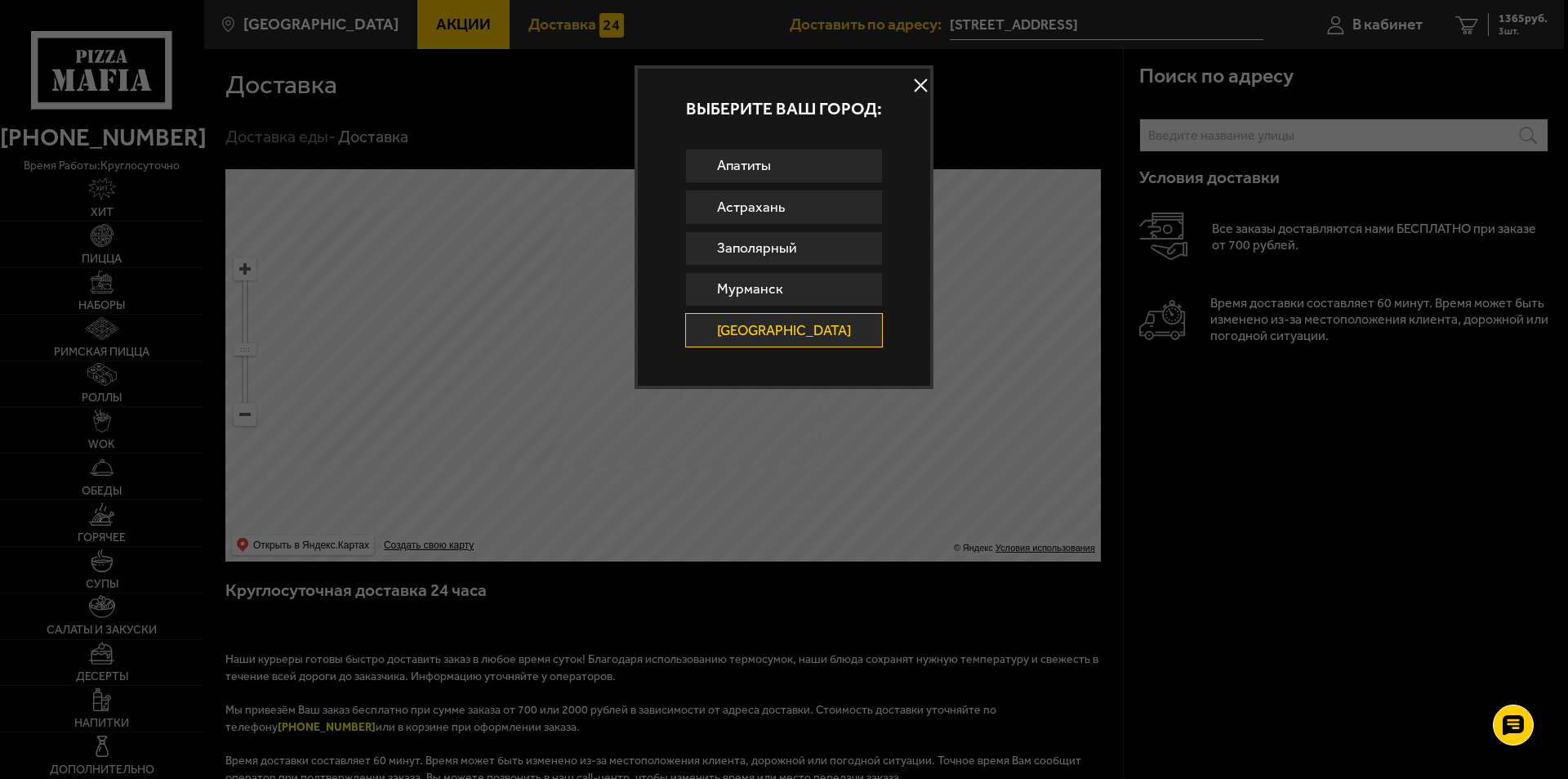
click at [913, 92] on button at bounding box center [922, 86] width 25 height 25
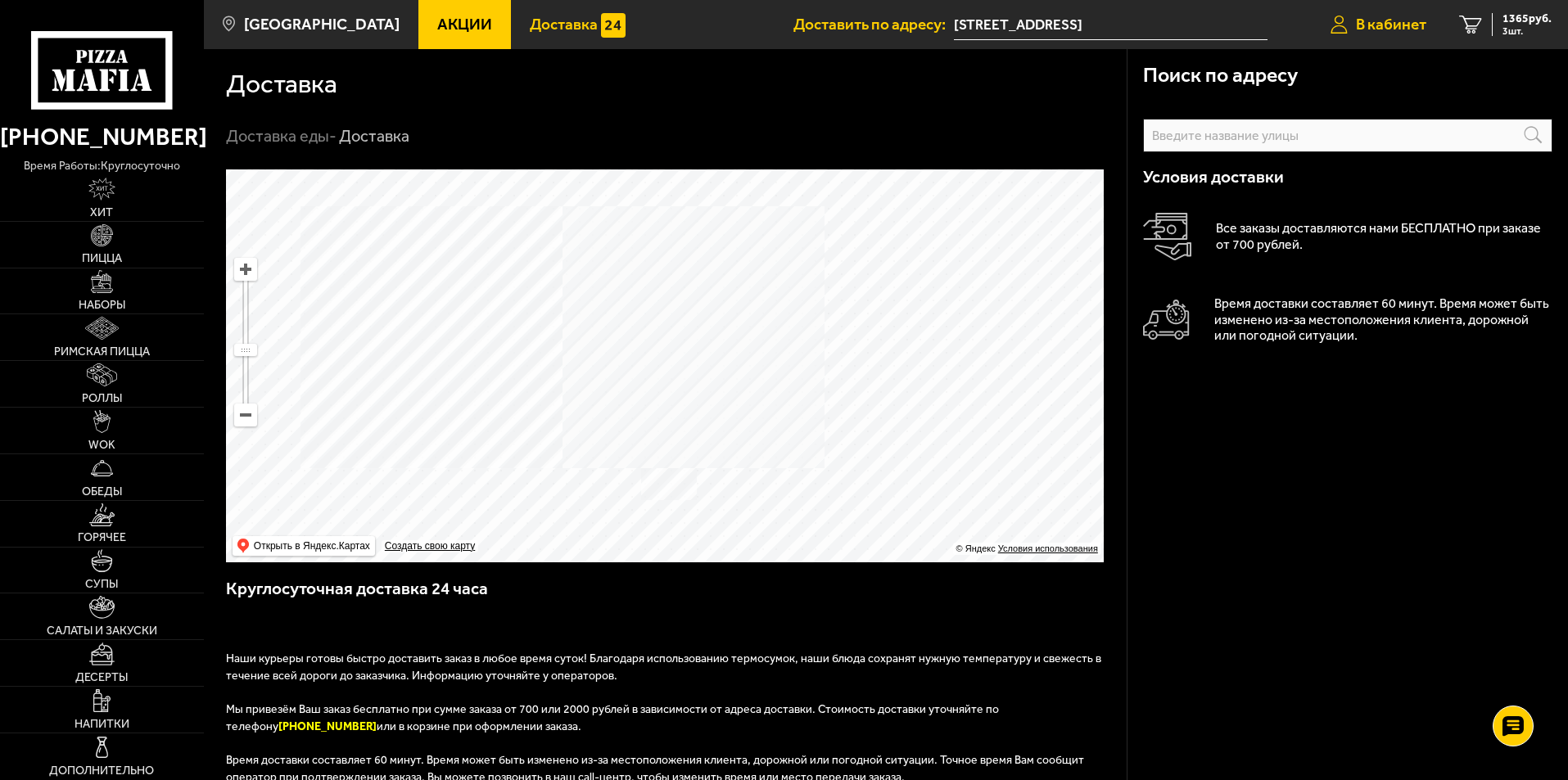
click at [1404, 17] on span "В кабинет" at bounding box center [1391, 25] width 71 height 16
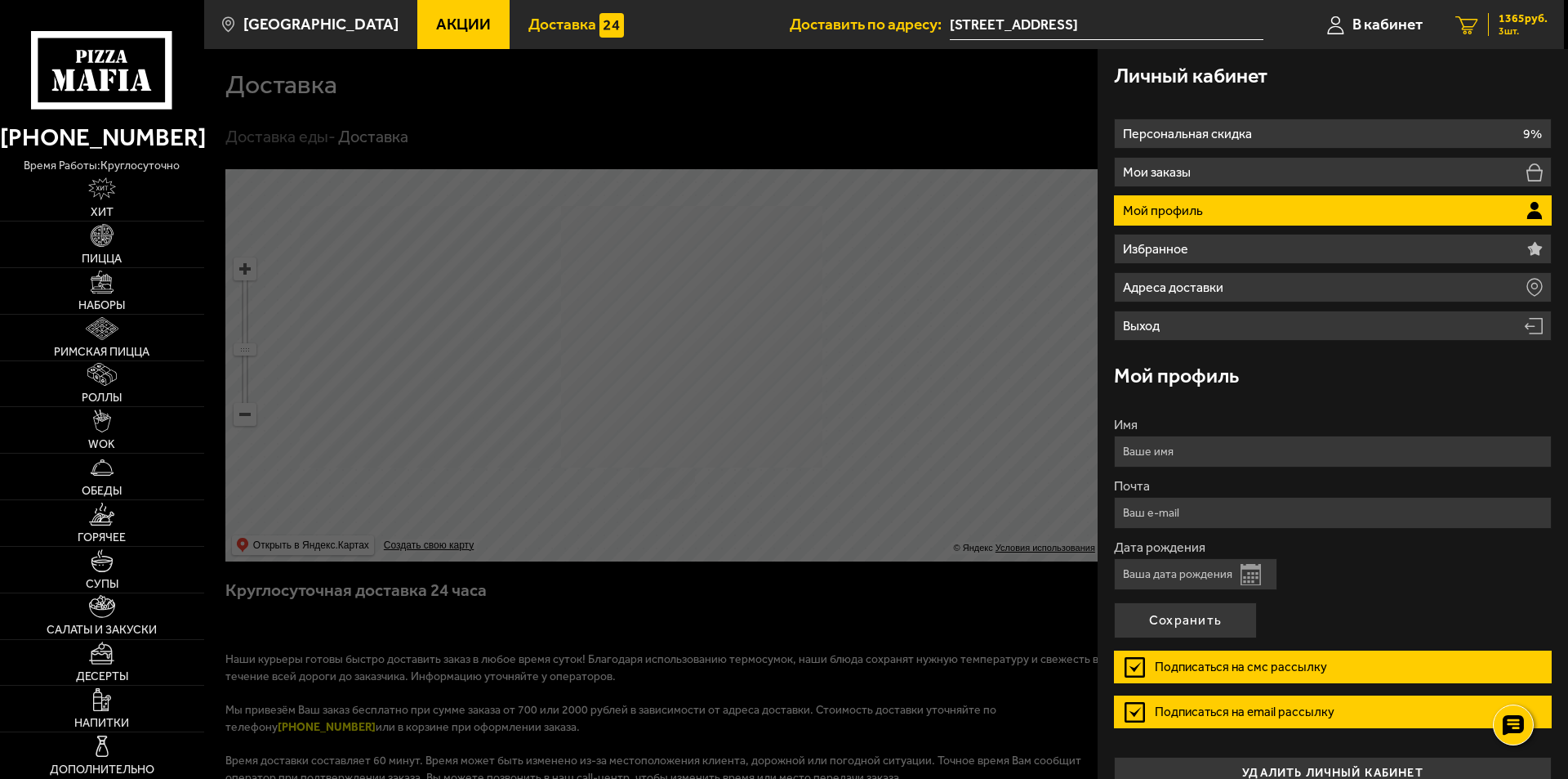
click at [1501, 34] on span "3 шт." at bounding box center [1524, 31] width 49 height 10
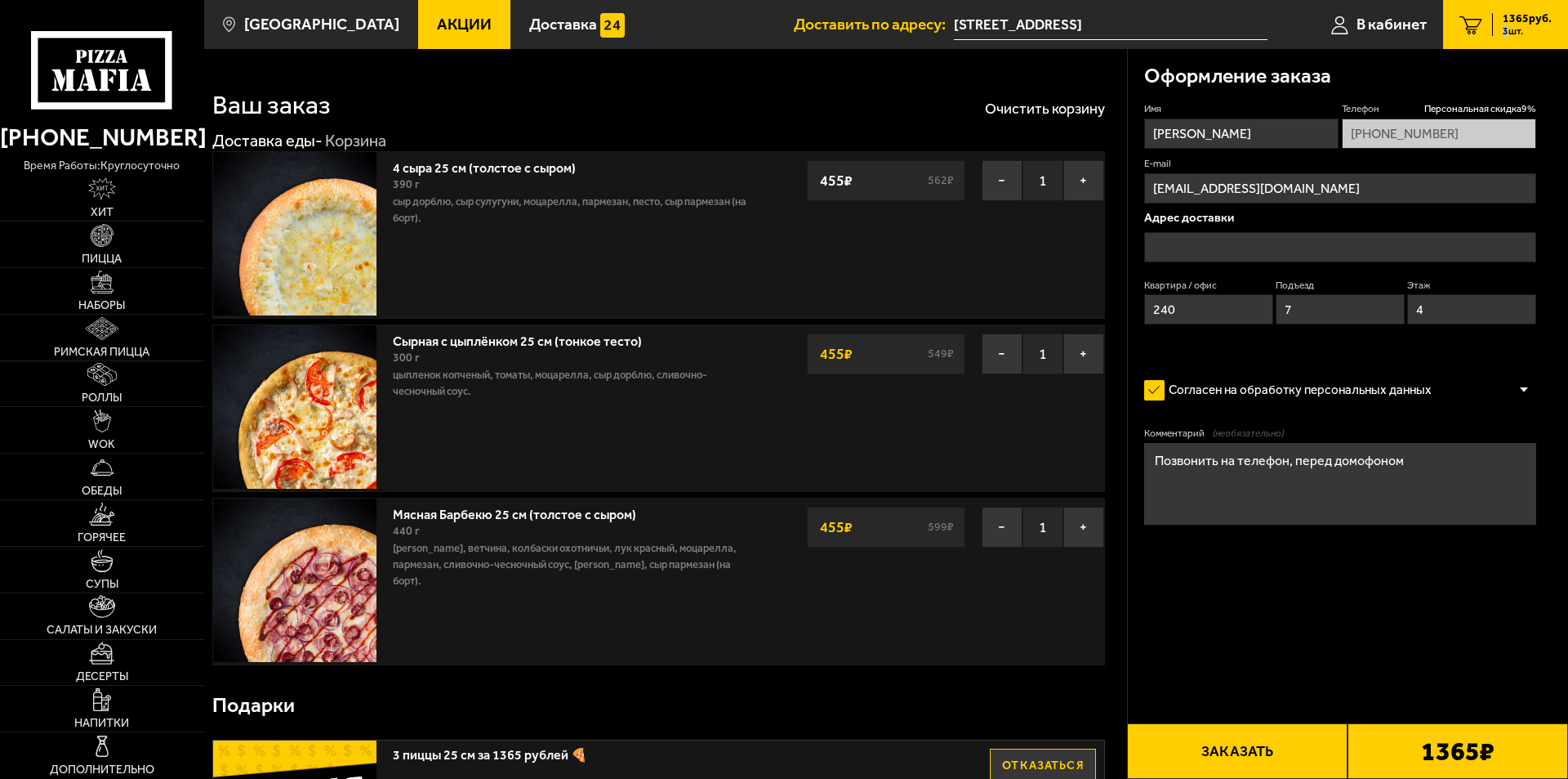
type input "[STREET_ADDRESS]"
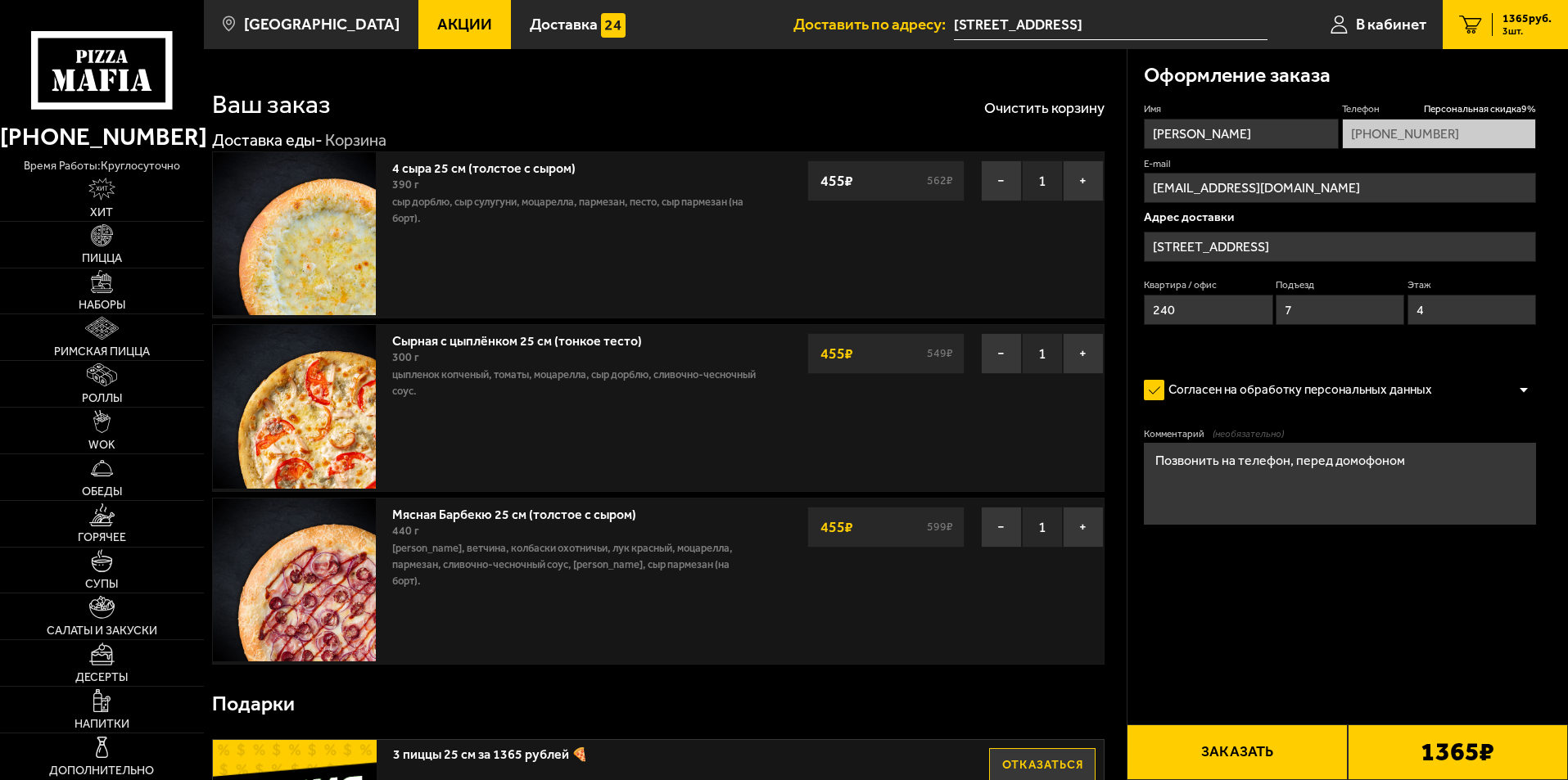
click at [1511, 16] on span "1365 руб." at bounding box center [1527, 19] width 49 height 11
click at [1396, 29] on span "В кабинет" at bounding box center [1391, 25] width 71 height 16
type input "+7 (952) 283-77-16"
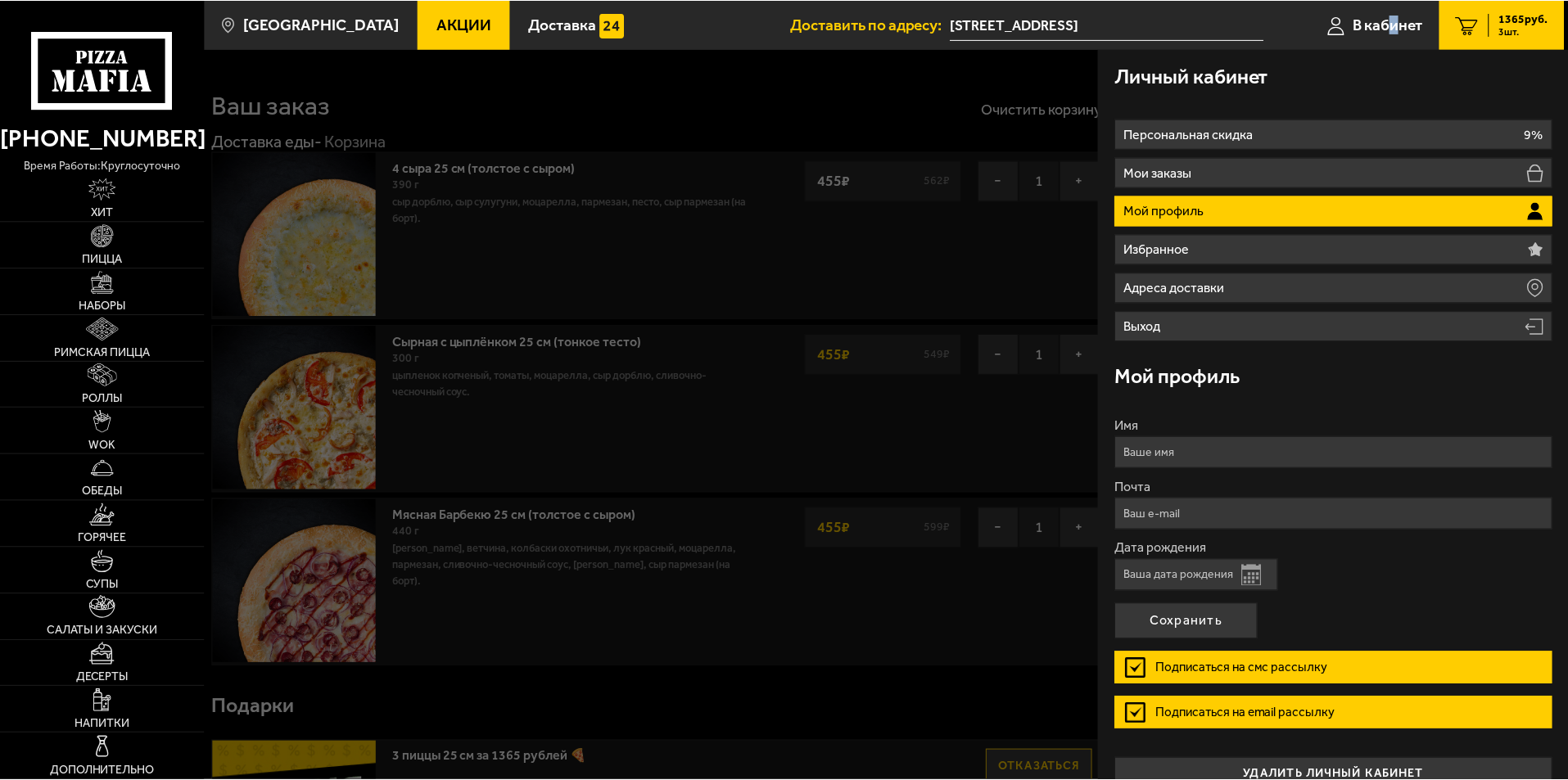
scroll to position [27, 0]
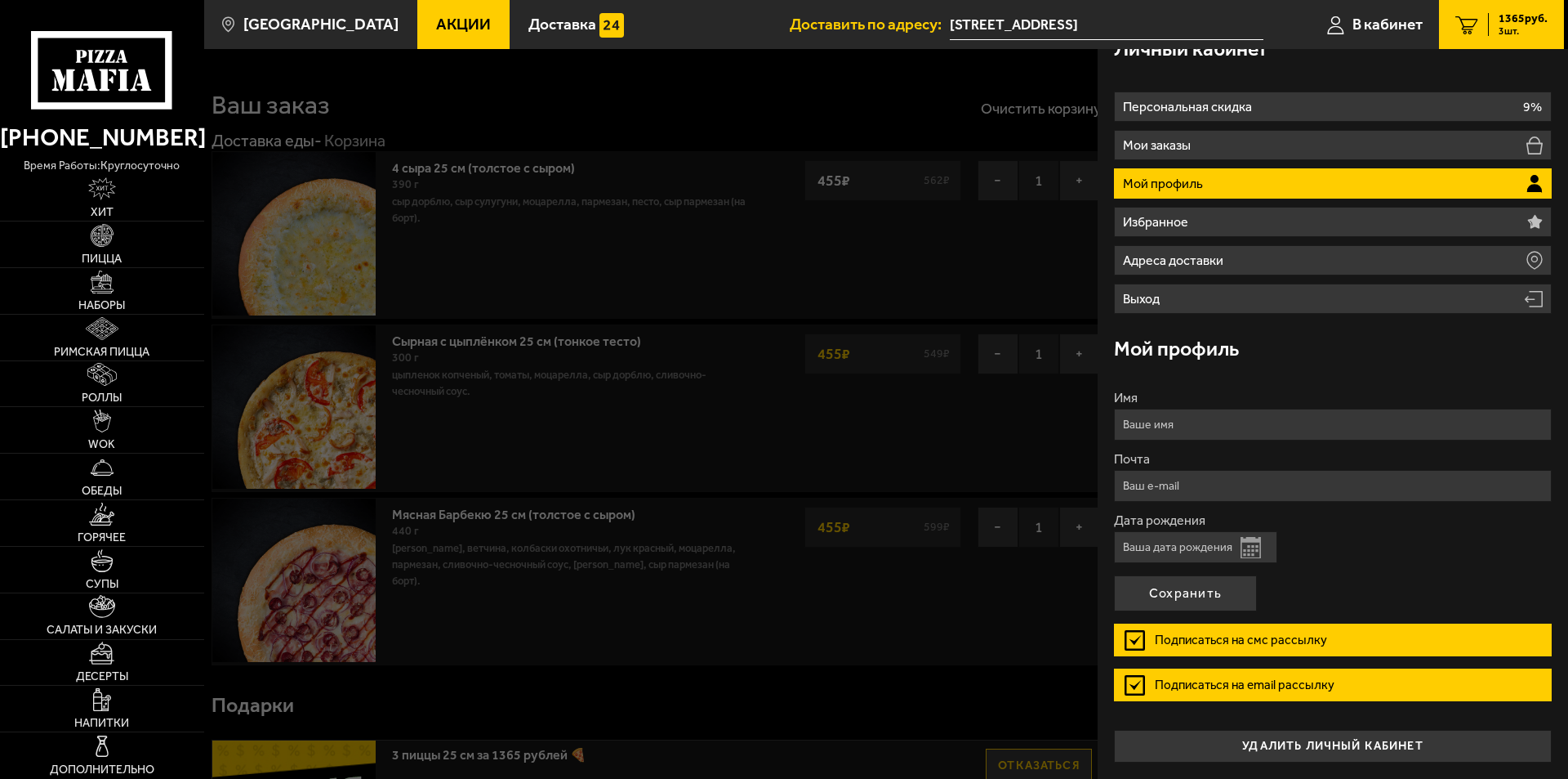
click at [1042, 531] on div at bounding box center [989, 438] width 1568 height 779
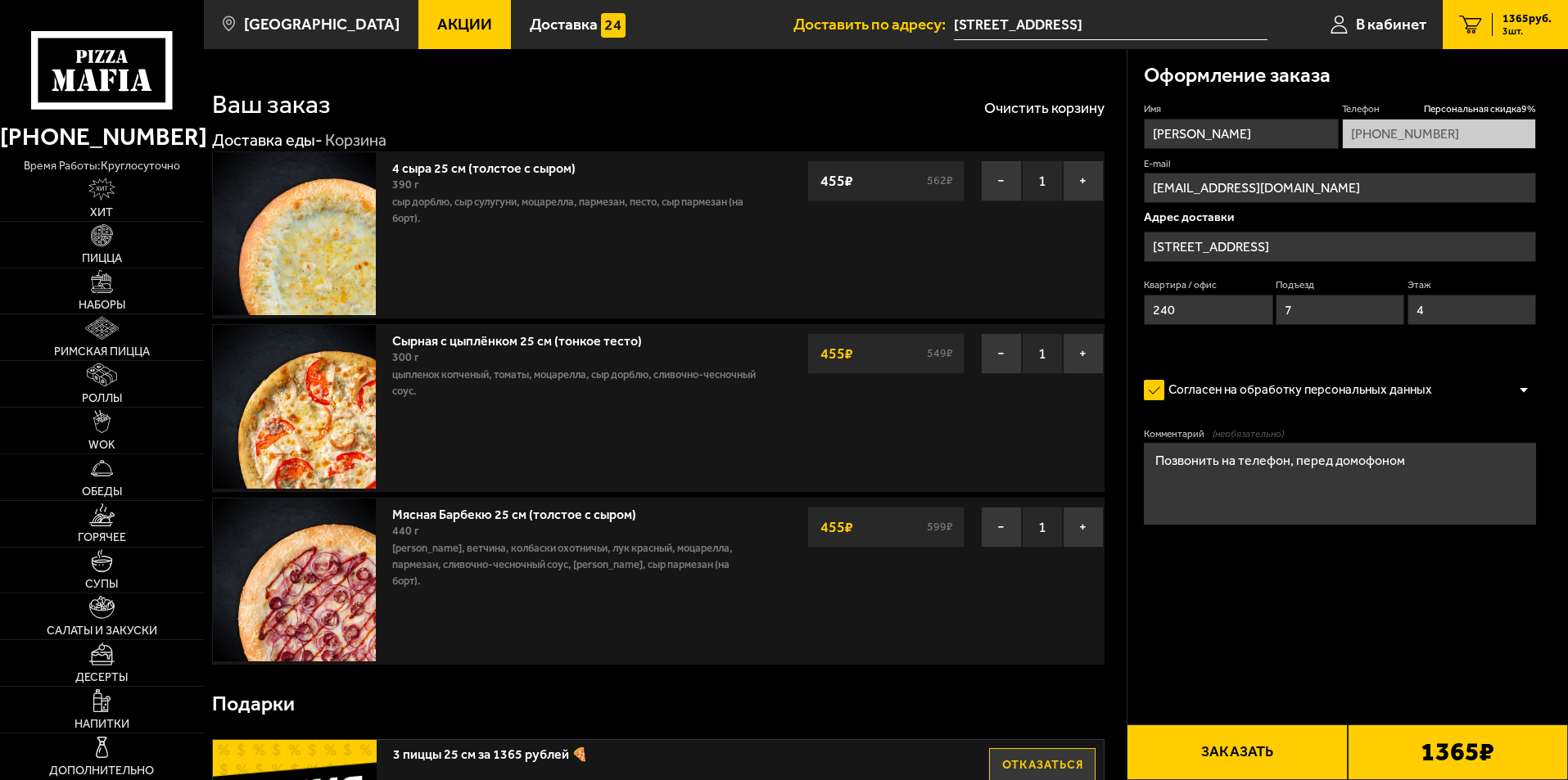
click at [121, 136] on link "[PHONE_NUMBER]" at bounding box center [102, 136] width 204 height 40
